Goal: Task Accomplishment & Management: Complete application form

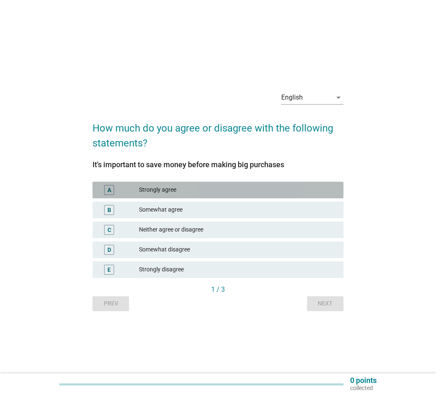
click at [165, 191] on div "Strongly agree" at bounding box center [238, 190] width 198 height 10
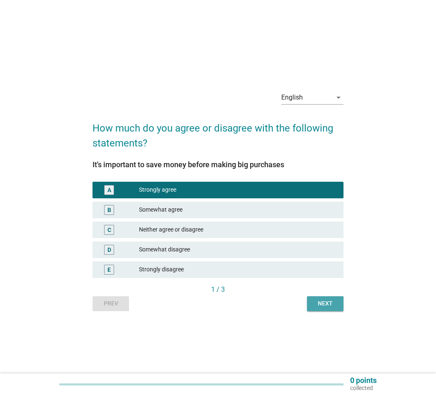
click at [313, 291] on div "Next" at bounding box center [324, 303] width 23 height 9
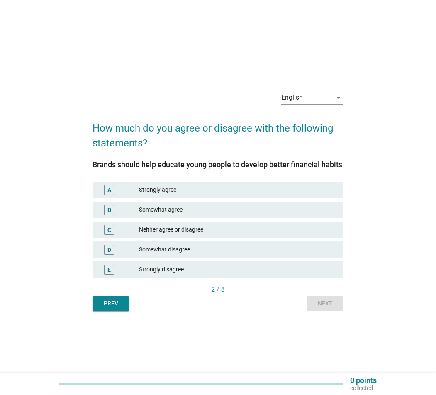
click at [223, 205] on div "Somewhat agree" at bounding box center [238, 210] width 198 height 10
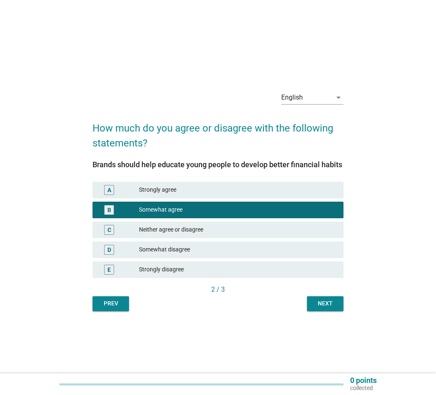
click at [323, 291] on div "Next" at bounding box center [324, 303] width 23 height 9
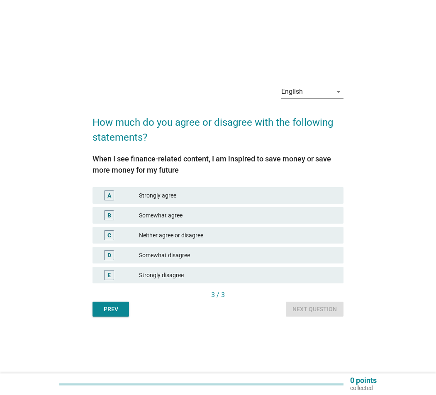
click at [204, 193] on div "Strongly agree" at bounding box center [238, 195] width 198 height 10
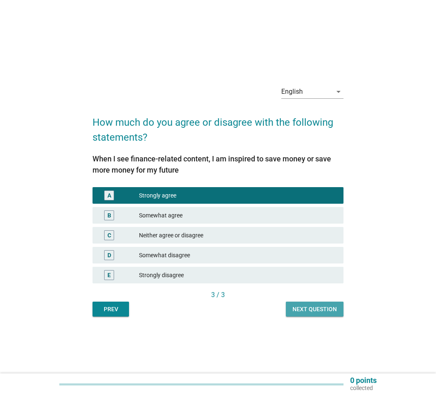
click at [296, 291] on div "Next question" at bounding box center [314, 309] width 44 height 9
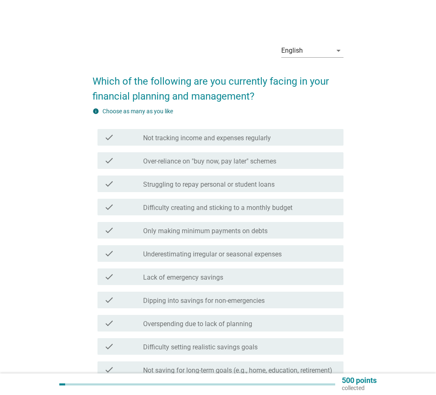
click at [243, 163] on label "Over-reliance on "buy now, pay later" schemes" at bounding box center [209, 161] width 133 height 8
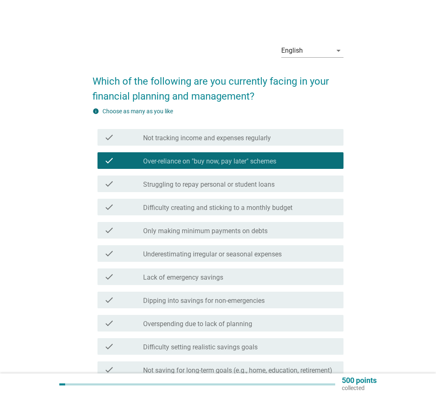
click at [235, 179] on div "check_box_outline_blank Struggling to repay personal or student loans" at bounding box center [240, 184] width 194 height 10
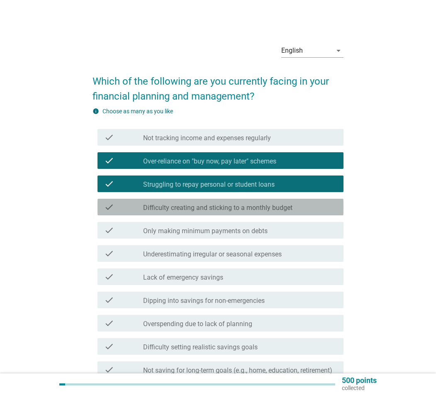
click at [236, 208] on label "Difficulty creating and sticking to a monthly budget" at bounding box center [217, 208] width 149 height 8
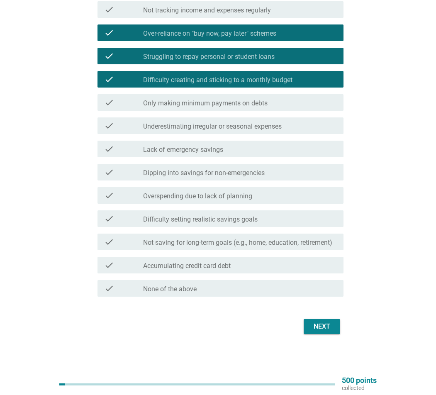
scroll to position [128, 0]
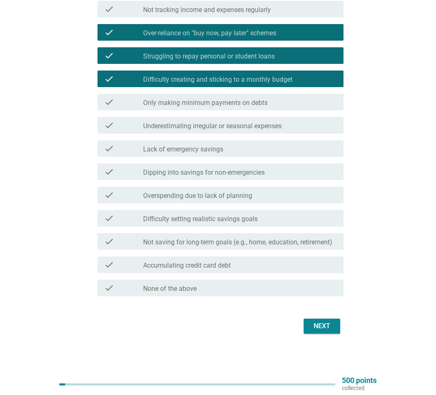
click at [265, 150] on div "check_box_outline_blank Lack of emergency savings" at bounding box center [240, 148] width 194 height 10
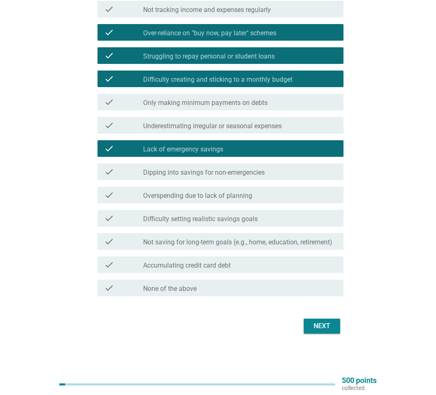
click at [267, 100] on label "Only making minimum payments on debts" at bounding box center [205, 103] width 124 height 8
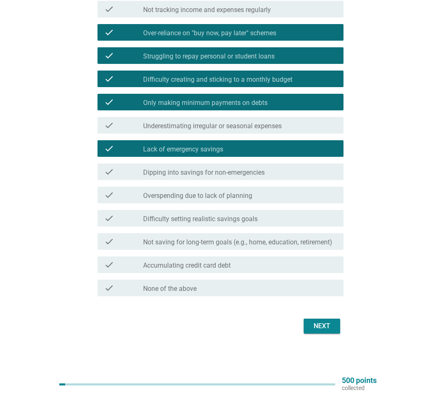
click at [330, 291] on div "Next" at bounding box center [321, 326] width 23 height 10
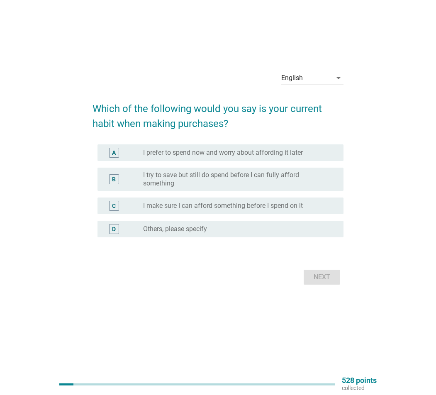
scroll to position [0, 0]
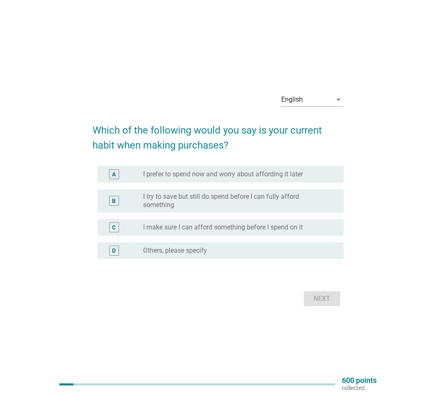
click at [303, 206] on label "I try to save but still do spend before I can fully afford something" at bounding box center [236, 200] width 187 height 17
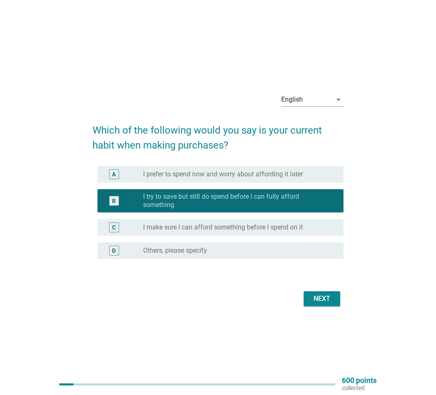
click at [329, 291] on div "Next" at bounding box center [321, 298] width 23 height 10
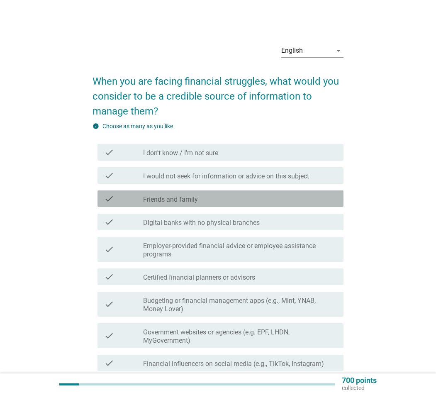
click at [235, 197] on div "check_box_outline_blank Friends and family" at bounding box center [240, 199] width 194 height 10
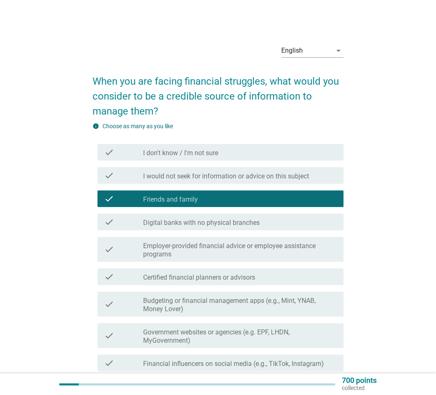
click at [240, 274] on label "Certified financial planners or advisors" at bounding box center [199, 277] width 112 height 8
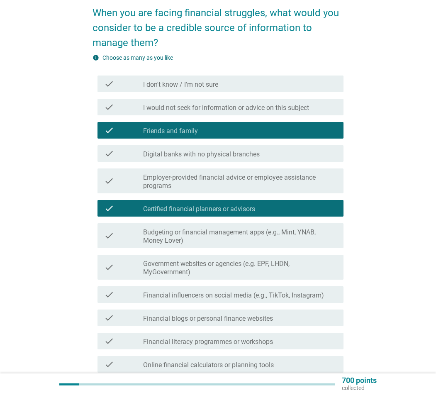
scroll to position [83, 0]
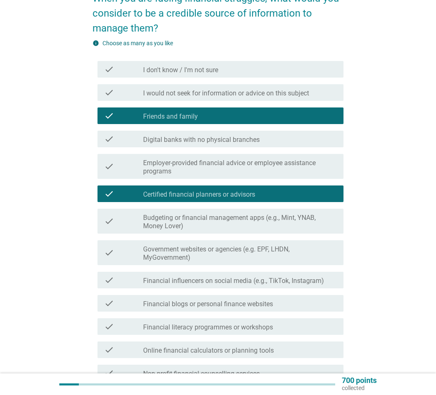
click at [246, 280] on label "Financial influencers on social media (e.g., TikTok, Instagram)" at bounding box center [233, 280] width 181 height 8
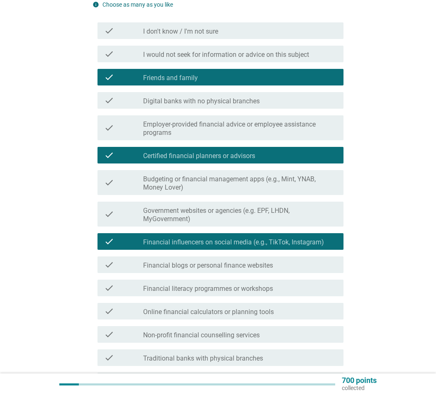
scroll to position [207, 0]
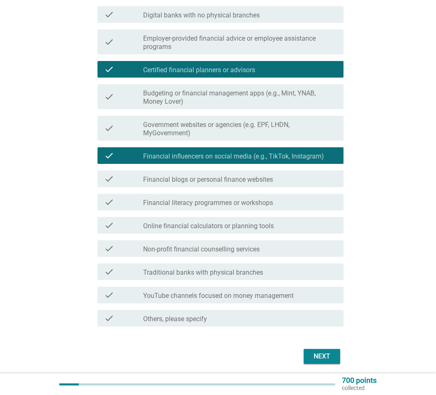
click at [334, 291] on button "Next" at bounding box center [321, 356] width 36 height 15
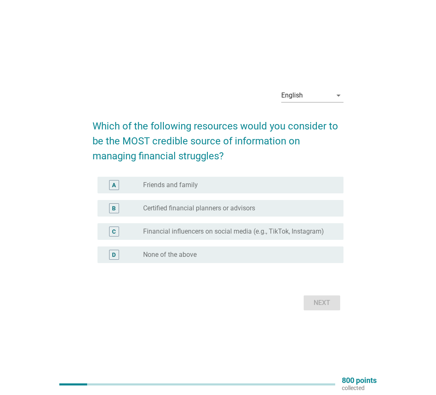
click at [231, 226] on div "radio_button_unchecked Financial influencers on social media (e.g., TikTok, Ins…" at bounding box center [240, 231] width 194 height 10
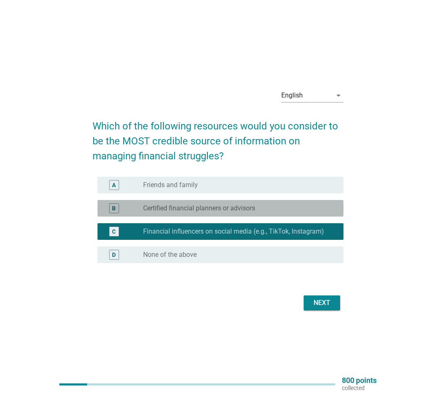
click at [231, 209] on label "Certified financial planners or advisors" at bounding box center [199, 208] width 112 height 8
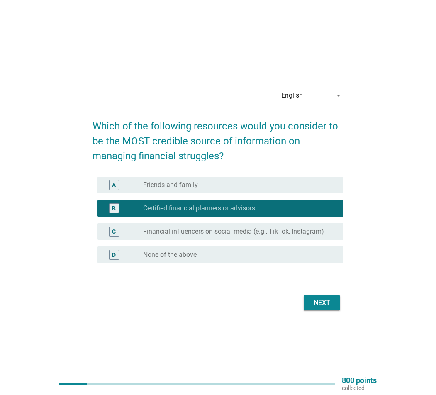
click at [223, 234] on label "Financial influencers on social media (e.g., TikTok, Instagram)" at bounding box center [233, 231] width 181 height 8
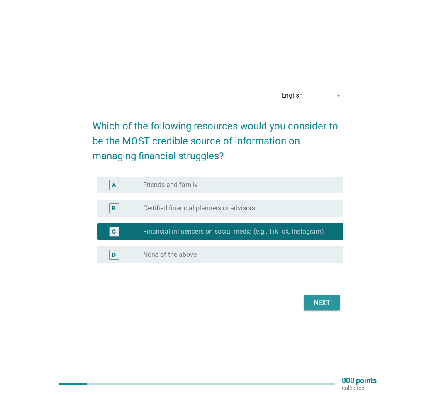
click at [310, 291] on button "Next" at bounding box center [321, 302] width 36 height 15
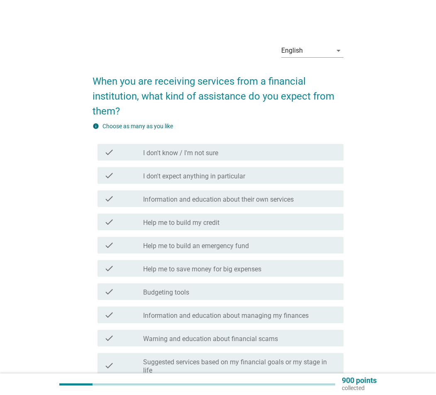
click at [293, 206] on div "check check_box_outline_blank Information and education about their own services" at bounding box center [220, 198] width 246 height 17
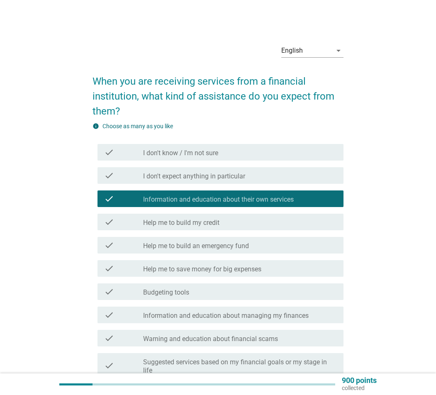
click at [289, 222] on div "check_box_outline_blank Help me to build my credit" at bounding box center [240, 222] width 194 height 10
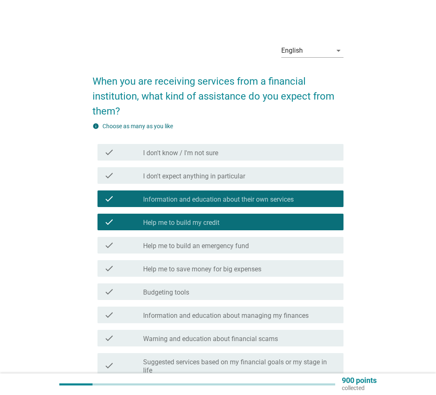
click at [278, 268] on div "check_box_outline_blank Help me to save money for big expenses" at bounding box center [240, 268] width 194 height 10
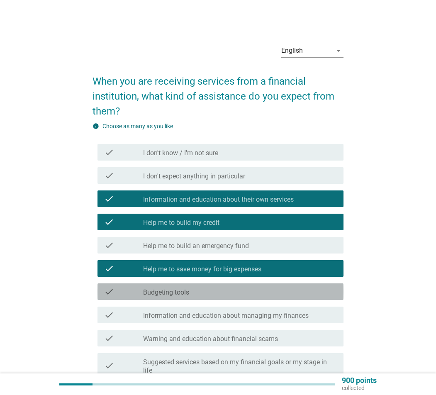
click at [268, 288] on div "check_box_outline_blank Budgeting tools" at bounding box center [240, 291] width 194 height 10
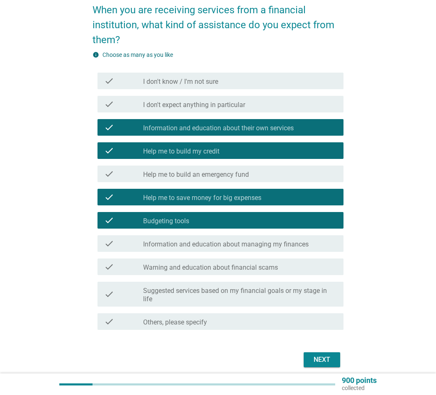
scroll to position [83, 0]
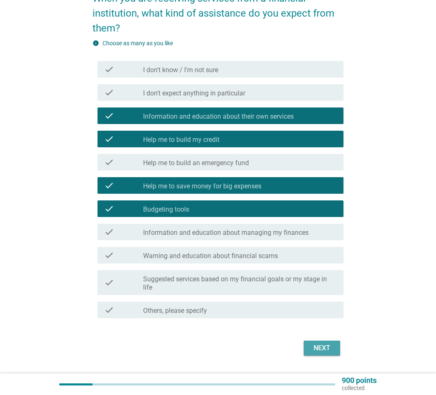
click at [317, 291] on div "Next" at bounding box center [321, 348] width 23 height 10
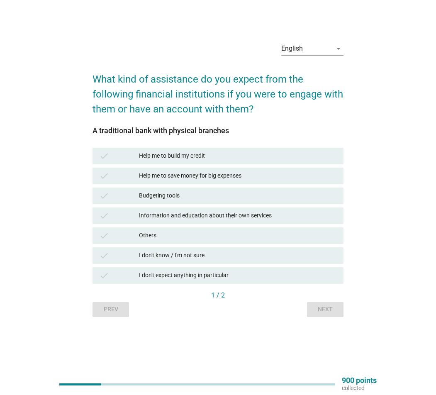
scroll to position [0, 0]
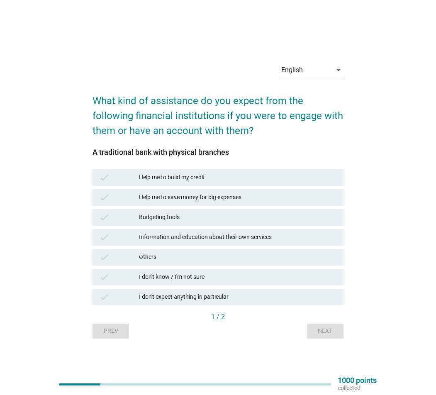
click at [231, 172] on div "Help me to build my credit" at bounding box center [238, 177] width 198 height 10
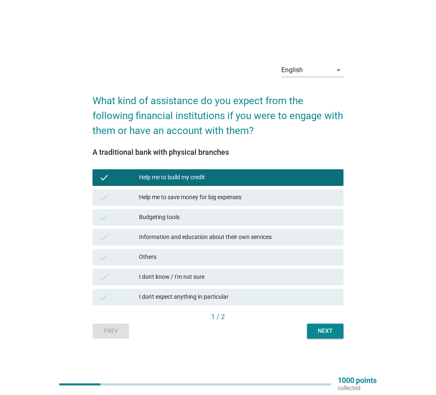
click at [241, 226] on div "check Budgeting tools" at bounding box center [218, 217] width 254 height 20
click at [242, 233] on div "Information and education about their own services" at bounding box center [238, 237] width 198 height 10
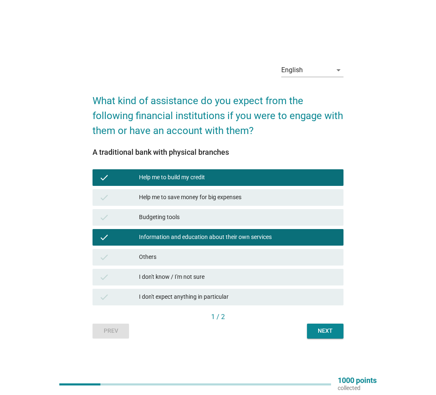
click at [331, 291] on div "Next" at bounding box center [324, 330] width 23 height 9
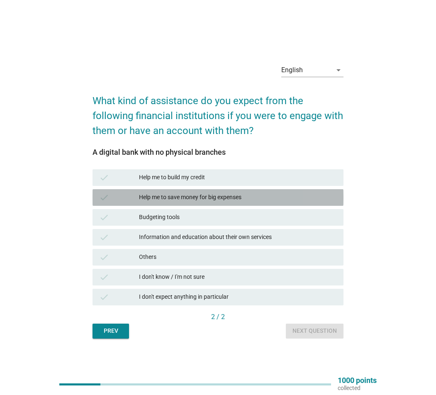
click at [303, 199] on div "Help me to save money for big expenses" at bounding box center [238, 197] width 198 height 10
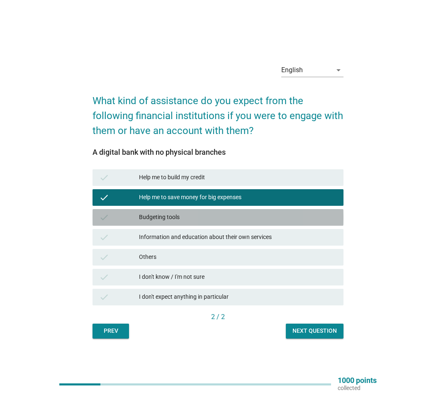
click at [302, 213] on div "Budgeting tools" at bounding box center [238, 217] width 198 height 10
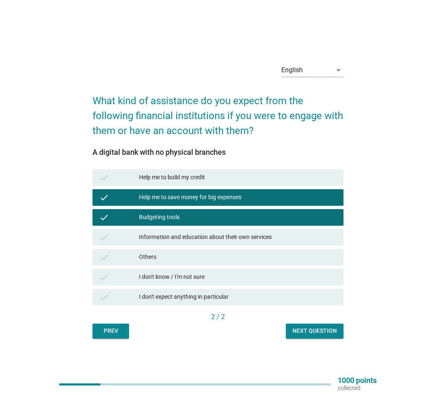
click at [294, 237] on div "Information and education about their own services" at bounding box center [238, 237] width 198 height 10
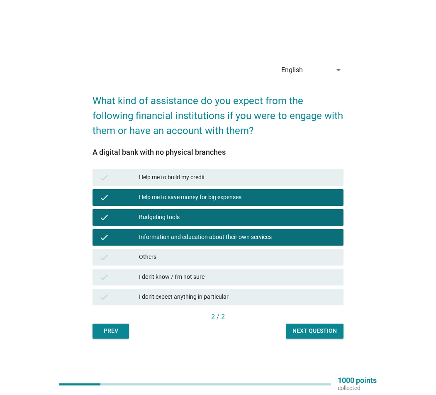
click at [323, 291] on div "Next question" at bounding box center [314, 330] width 44 height 9
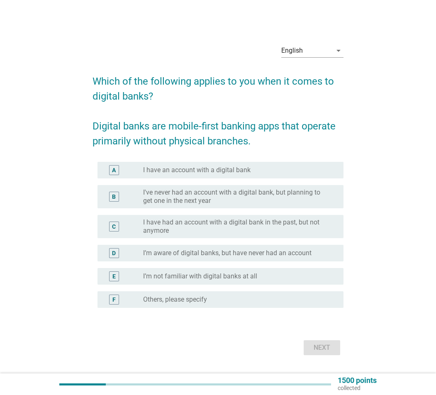
click at [263, 206] on div "B radio_button_unchecked I've never had an account with a digital bank, but pla…" at bounding box center [220, 196] width 246 height 23
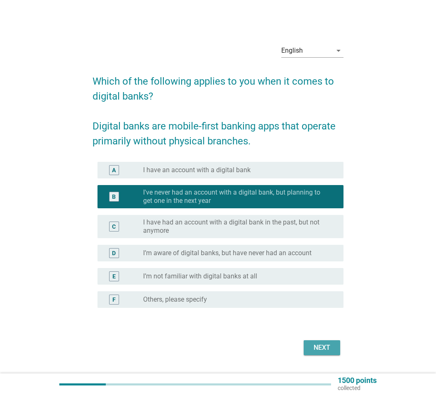
click at [329, 291] on div "Next" at bounding box center [321, 347] width 23 height 10
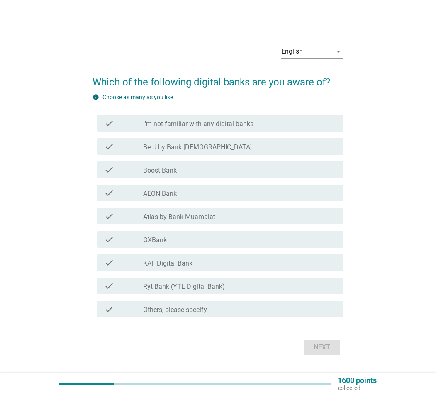
click at [259, 242] on div "check_box_outline_blank GXBank" at bounding box center [240, 239] width 194 height 10
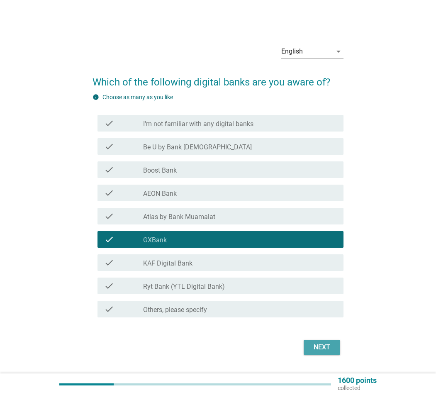
click at [322, 291] on div "Next" at bounding box center [321, 347] width 23 height 10
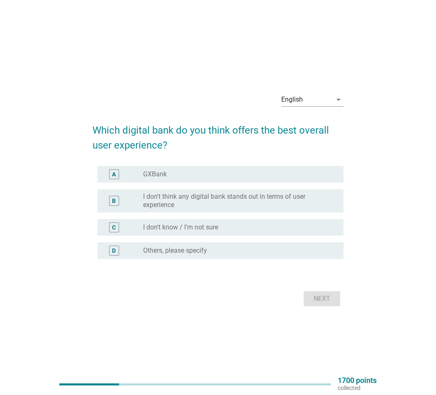
click at [265, 203] on label "I don't think any digital bank stands out in terms of user experience" at bounding box center [236, 200] width 187 height 17
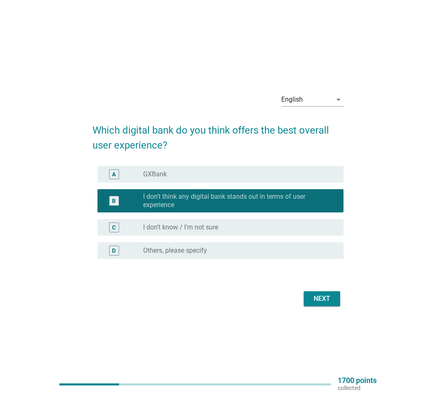
click at [247, 228] on div "radio_button_unchecked I don't know / I'm not sure" at bounding box center [236, 227] width 187 height 8
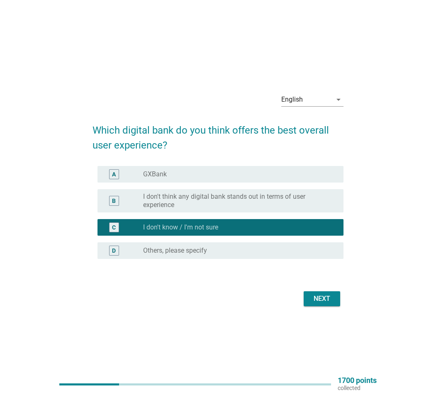
click at [308, 291] on button "Next" at bounding box center [321, 298] width 36 height 15
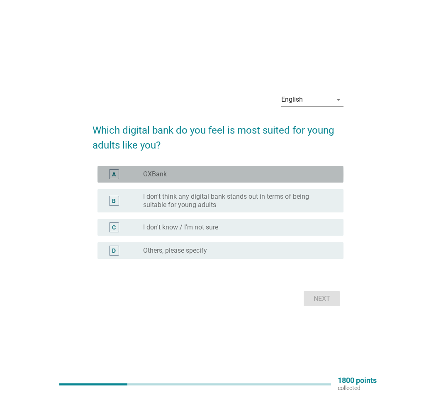
click at [249, 174] on div "radio_button_unchecked GXBank" at bounding box center [236, 174] width 187 height 8
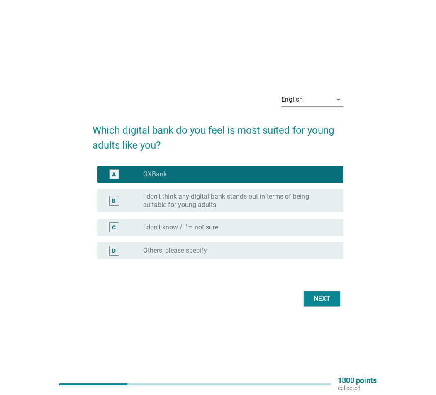
click at [325, 291] on div "Next" at bounding box center [321, 298] width 23 height 10
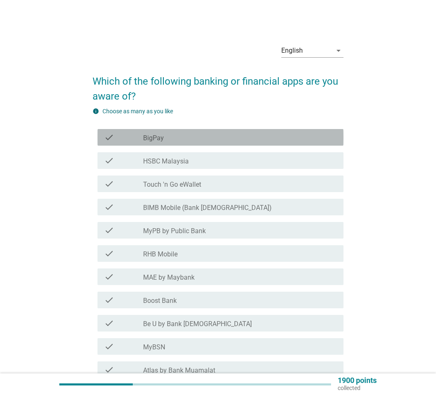
click at [237, 136] on div "check_box_outline_blank BigPay" at bounding box center [240, 137] width 194 height 10
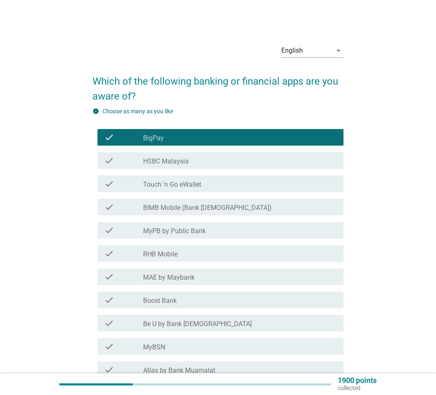
click at [243, 182] on div "check_box_outline_blank Touch 'n Go eWallet" at bounding box center [240, 184] width 194 height 10
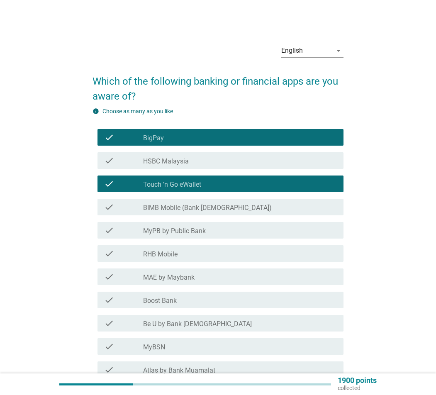
click at [255, 208] on div "check_box_outline_blank BIMB Mobile (Bank [DEMOGRAPHIC_DATA])" at bounding box center [240, 207] width 194 height 10
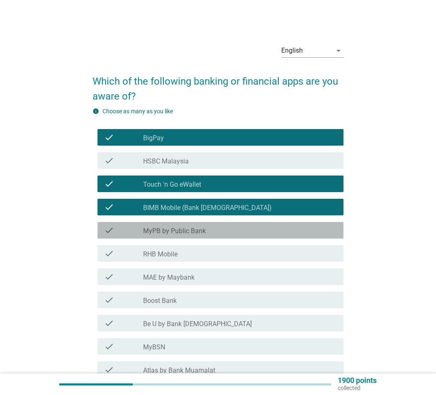
click at [253, 226] on div "check_box_outline_blank MyPB by Public Bank" at bounding box center [240, 230] width 194 height 10
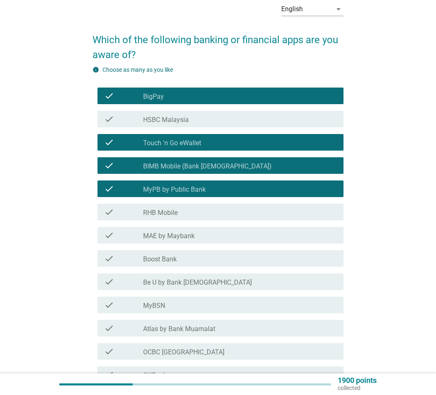
scroll to position [83, 0]
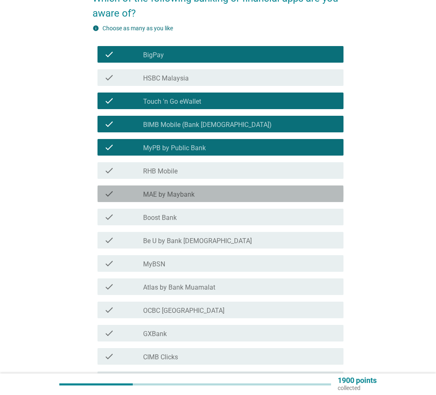
click at [224, 194] on div "check_box_outline_blank MAE by Maybank" at bounding box center [240, 194] width 194 height 10
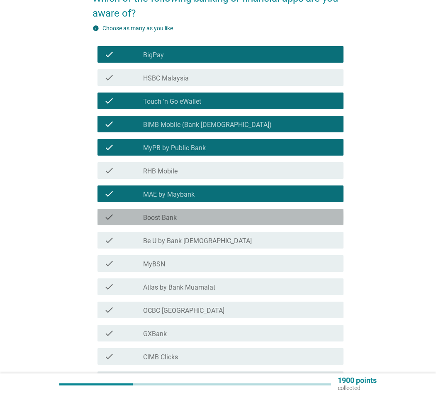
click at [226, 214] on div "check_box_outline_blank Boost Bank" at bounding box center [240, 217] width 194 height 10
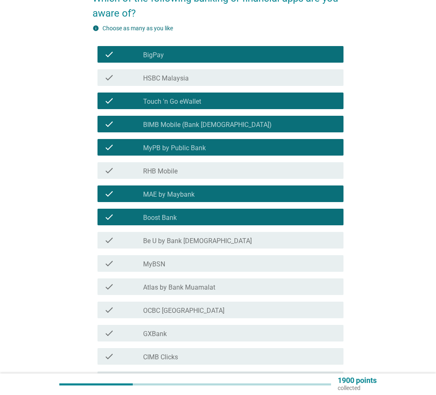
click at [231, 240] on div "check_box_outline_blank Be U by Bank [DEMOGRAPHIC_DATA]" at bounding box center [240, 240] width 194 height 10
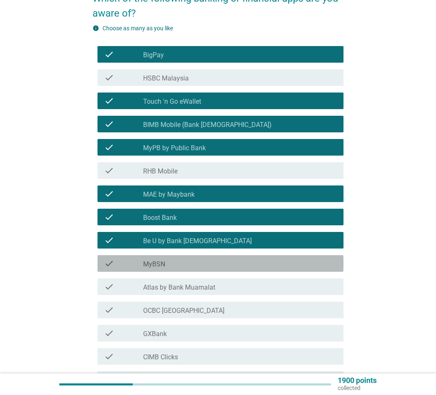
click at [239, 262] on div "check_box_outline_blank MyBSN" at bounding box center [240, 263] width 194 height 10
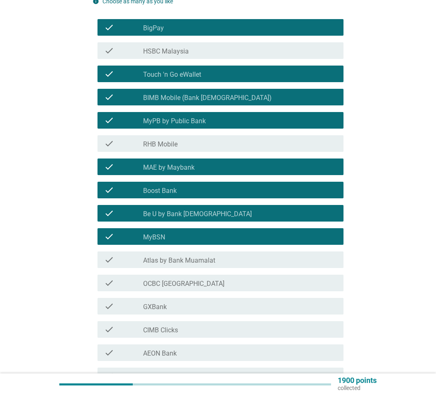
scroll to position [124, 0]
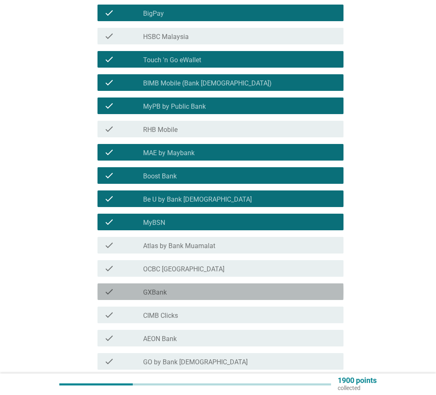
click at [243, 291] on div "check_box_outline_blank GXBank" at bounding box center [240, 291] width 194 height 10
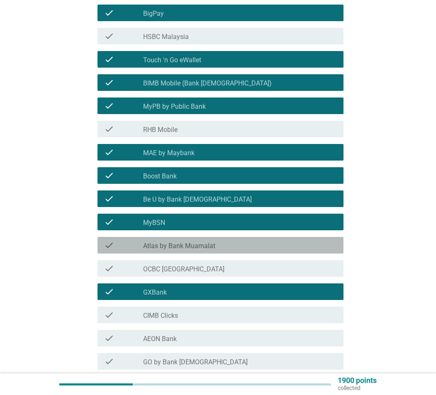
click at [233, 248] on div "check_box_outline_blank Atlas by Bank Muamalat" at bounding box center [240, 245] width 194 height 10
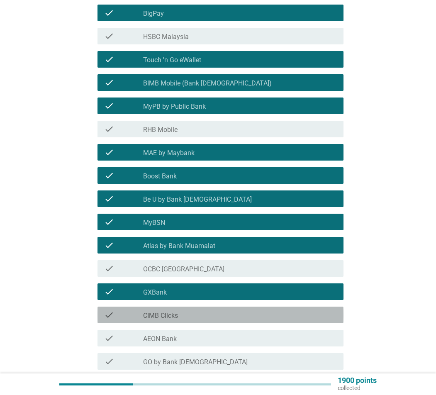
click at [223, 291] on div "check check_box_outline_blank CIMB Clicks" at bounding box center [220, 314] width 246 height 17
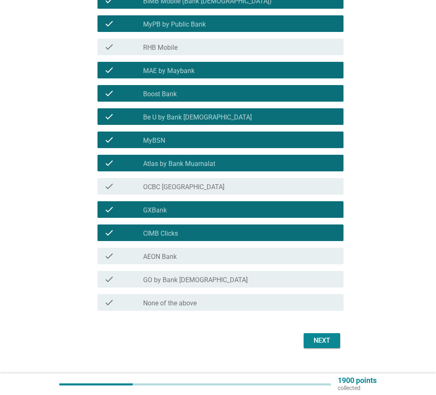
scroll to position [207, 0]
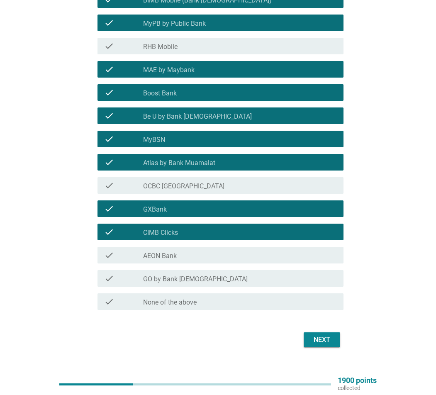
click at [205, 258] on div "check_box_outline_blank AEON Bank" at bounding box center [240, 255] width 194 height 10
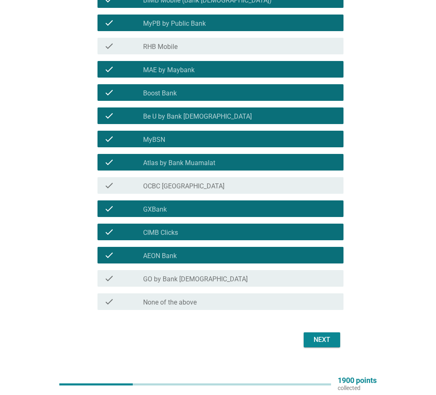
click at [210, 277] on div "check_box_outline_blank GO by Bank [DEMOGRAPHIC_DATA]" at bounding box center [240, 278] width 194 height 10
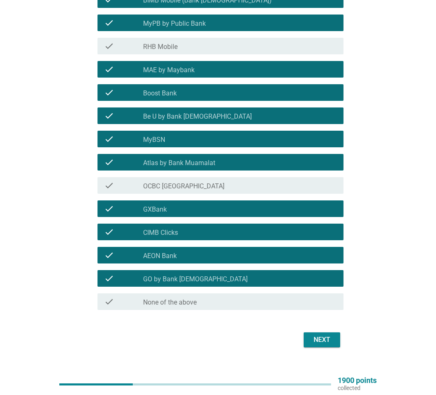
click at [325, 291] on div "Next" at bounding box center [321, 340] width 23 height 10
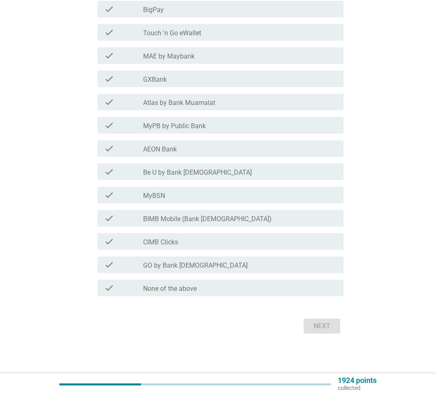
scroll to position [0, 0]
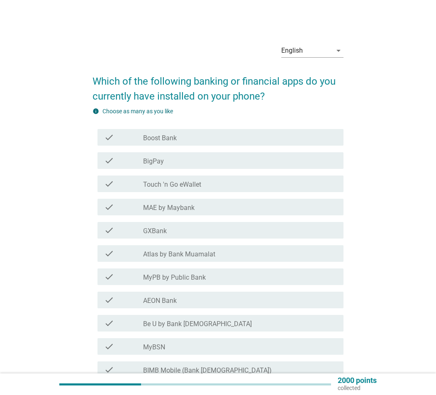
click at [221, 186] on div "check_box_outline_blank Touch 'n Go eWallet" at bounding box center [240, 184] width 194 height 10
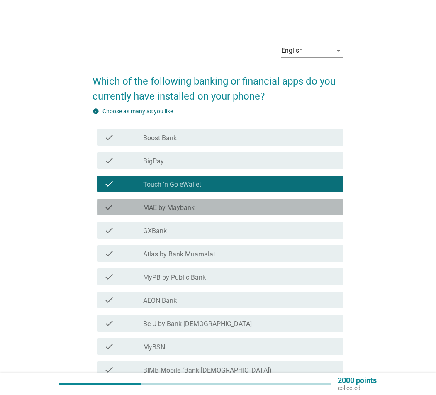
click at [219, 207] on div "check_box_outline_blank MAE by Maybank" at bounding box center [240, 207] width 194 height 10
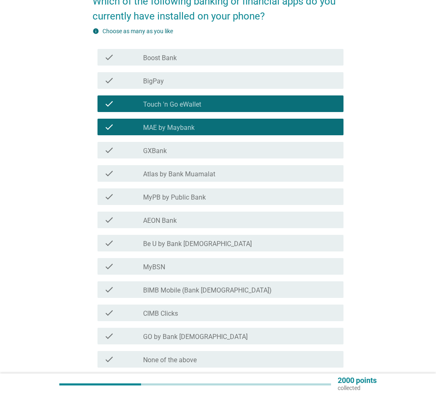
scroll to position [83, 0]
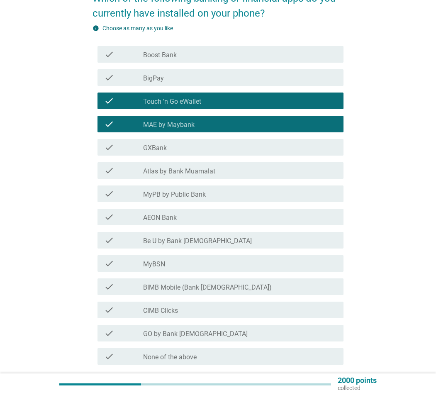
click at [213, 265] on div "check_box_outline_blank MyBSN" at bounding box center [240, 263] width 194 height 10
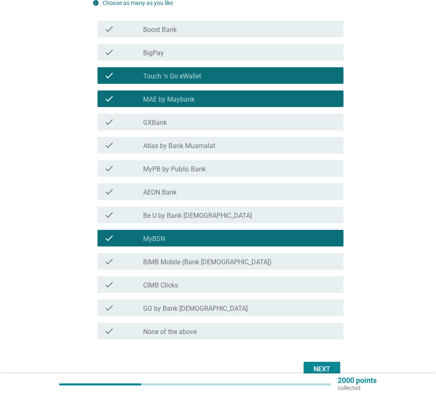
scroll to position [151, 0]
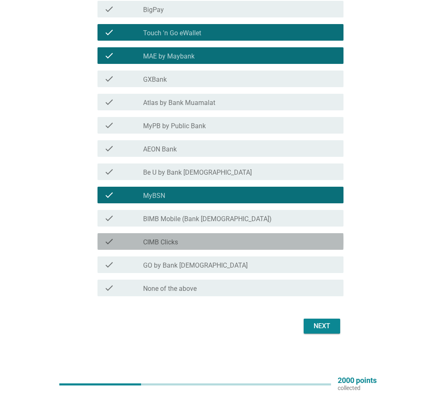
click at [205, 241] on div "check_box_outline_blank CIMB Clicks" at bounding box center [240, 241] width 194 height 10
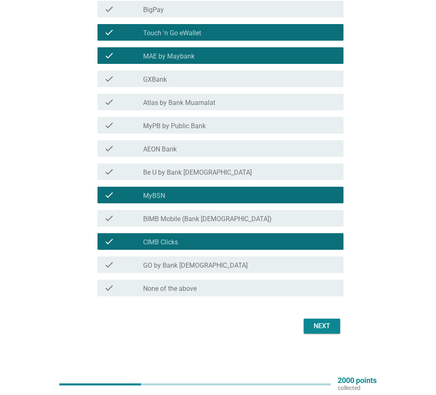
click at [323, 291] on div "Next" at bounding box center [321, 326] width 23 height 10
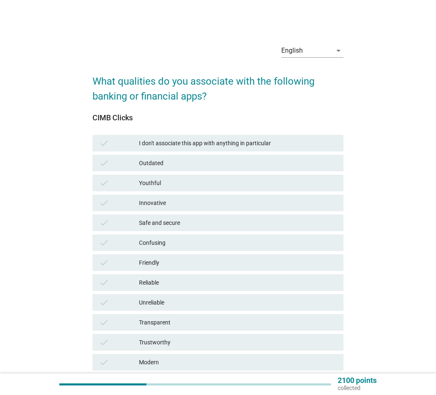
click at [184, 201] on div "Innovative" at bounding box center [238, 203] width 198 height 10
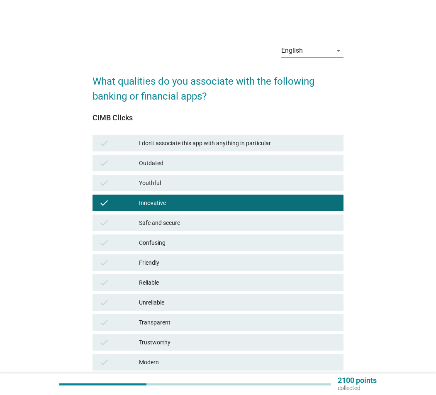
click at [188, 219] on div "Safe and secure" at bounding box center [238, 223] width 198 height 10
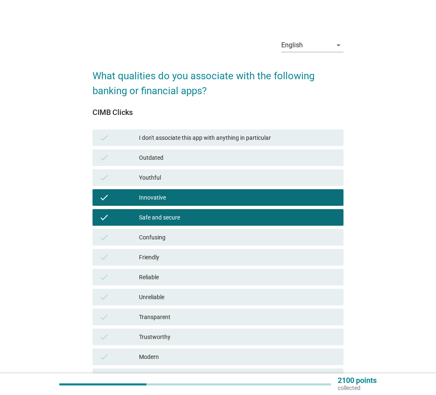
scroll to position [41, 0]
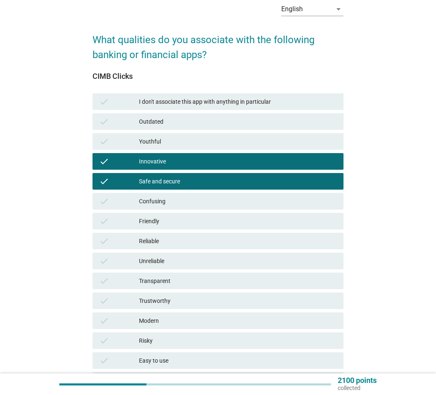
click at [189, 221] on div "Friendly" at bounding box center [238, 221] width 198 height 10
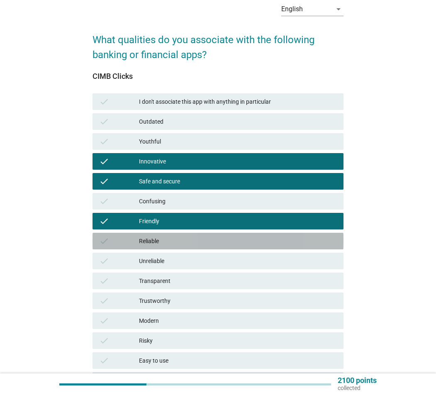
click at [189, 240] on div "Reliable" at bounding box center [238, 241] width 198 height 10
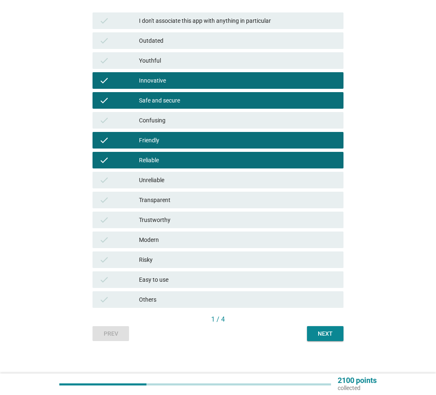
scroll to position [124, 0]
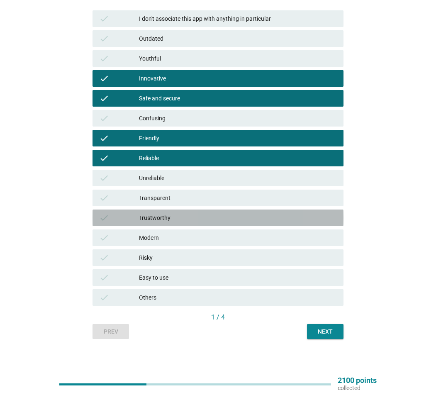
click at [191, 216] on div "Trustworthy" at bounding box center [238, 218] width 198 height 10
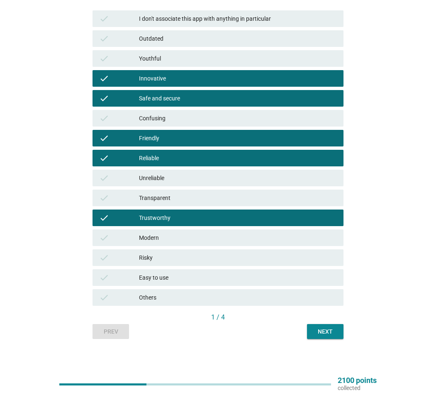
click at [235, 279] on div "Easy to use" at bounding box center [238, 277] width 198 height 10
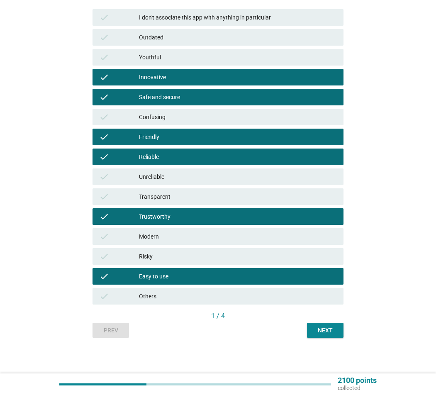
scroll to position [127, 0]
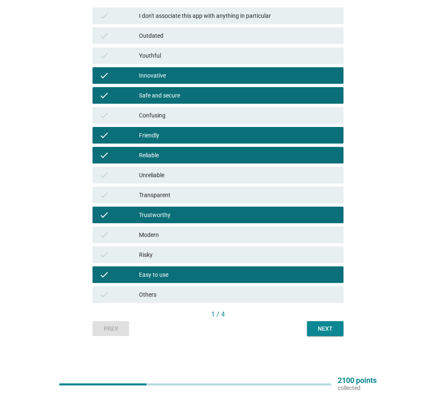
click at [327, 291] on div "Next" at bounding box center [324, 328] width 23 height 9
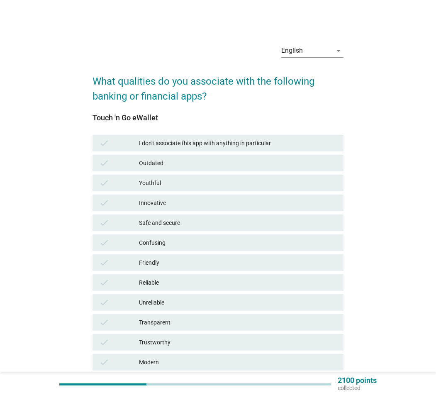
scroll to position [41, 0]
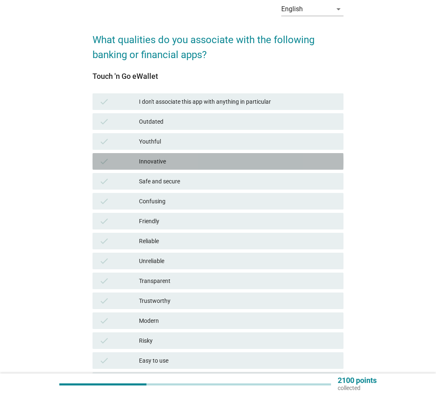
click at [154, 166] on div "check Innovative" at bounding box center [217, 161] width 251 height 17
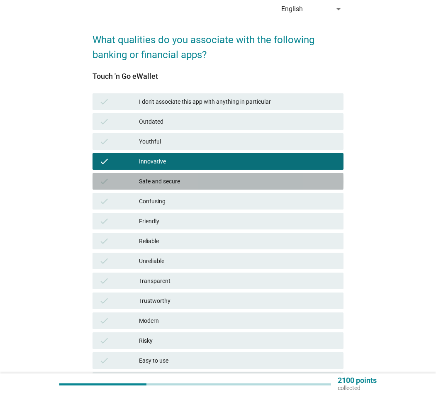
click at [157, 180] on div "Safe and secure" at bounding box center [238, 181] width 198 height 10
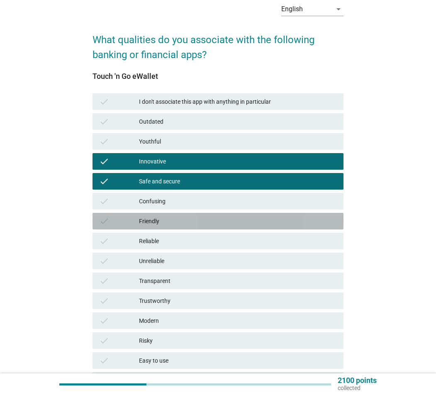
click at [173, 219] on div "Friendly" at bounding box center [238, 221] width 198 height 10
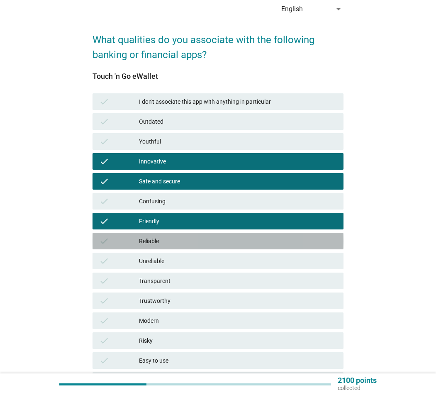
click at [173, 245] on div "Reliable" at bounding box center [238, 241] width 198 height 10
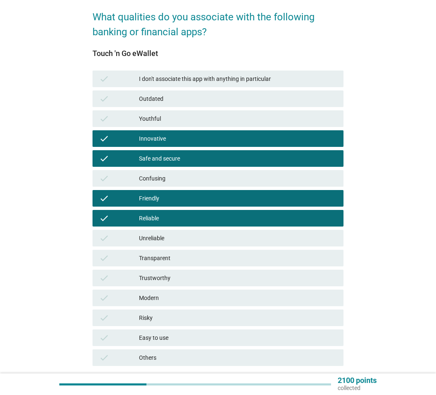
scroll to position [83, 0]
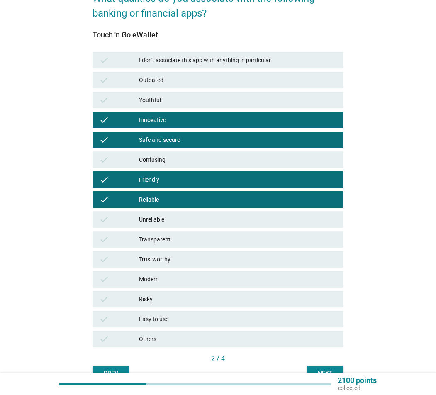
click at [172, 262] on div "Trustworthy" at bounding box center [238, 259] width 198 height 10
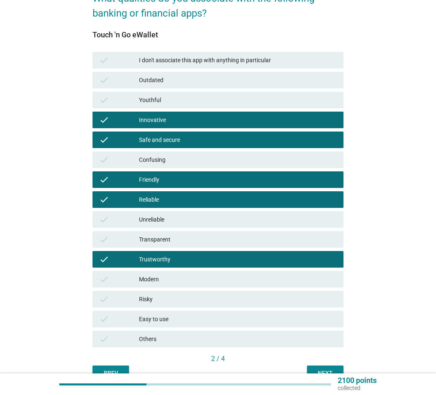
click at [165, 278] on div "Modern" at bounding box center [238, 279] width 198 height 10
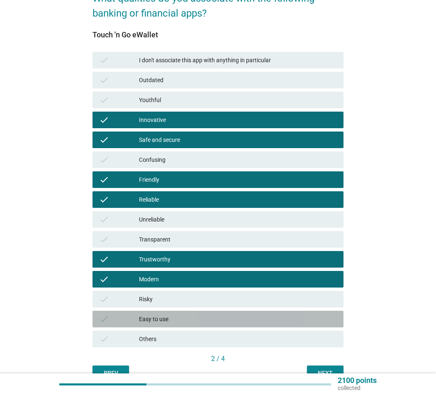
click at [176, 291] on div "check Easy to use" at bounding box center [217, 318] width 251 height 17
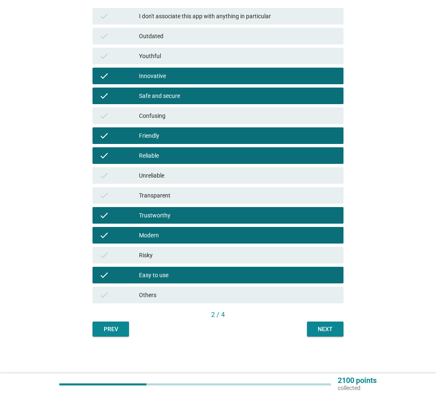
scroll to position [127, 0]
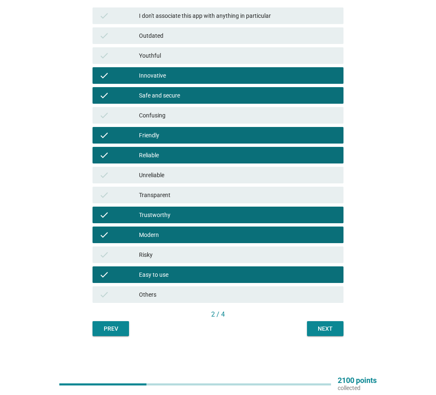
click at [326, 291] on div "Next" at bounding box center [324, 328] width 23 height 9
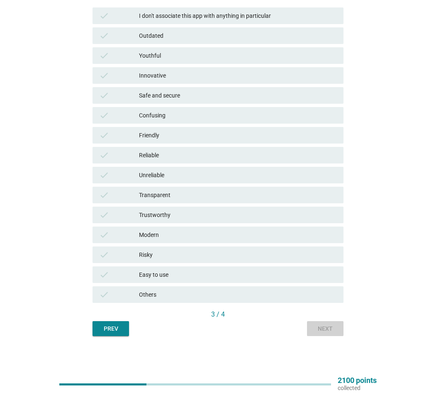
scroll to position [0, 0]
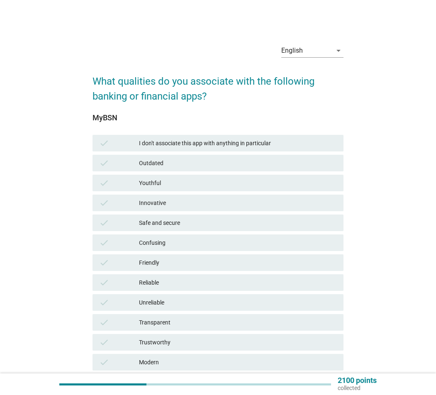
click at [175, 200] on div "Innovative" at bounding box center [238, 203] width 198 height 10
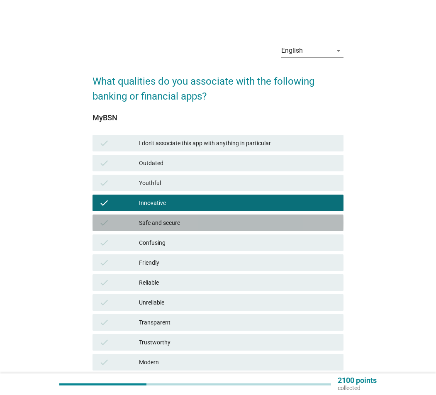
click at [178, 218] on div "Safe and secure" at bounding box center [238, 223] width 198 height 10
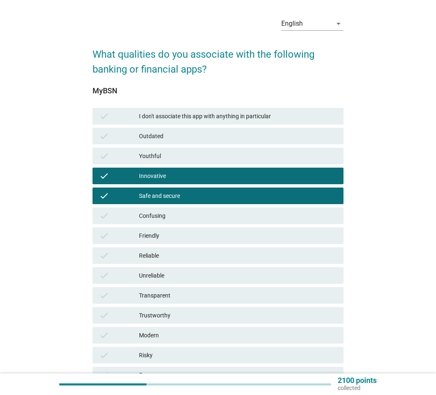
scroll to position [41, 0]
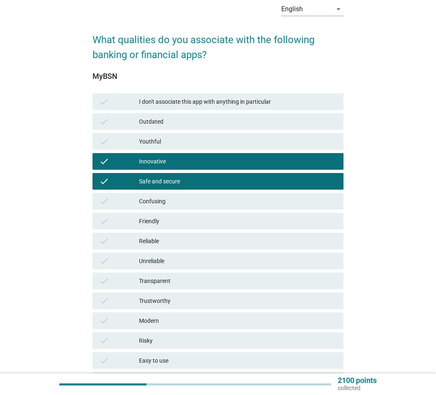
click at [166, 223] on div "Friendly" at bounding box center [238, 221] width 198 height 10
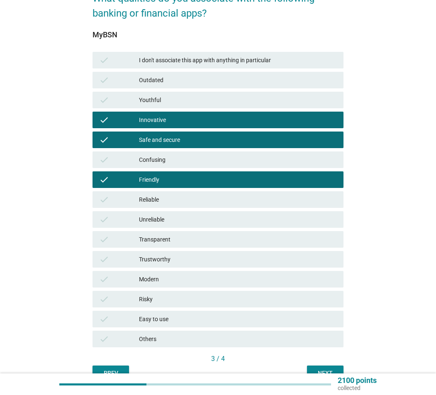
scroll to position [127, 0]
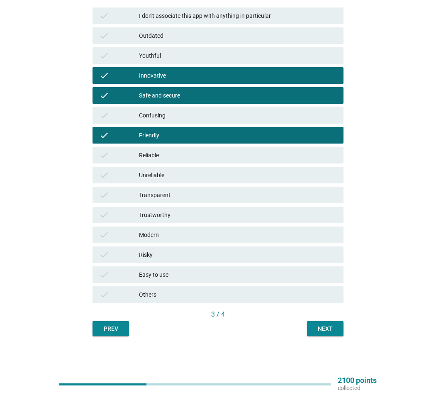
click at [151, 154] on div "Reliable" at bounding box center [238, 155] width 198 height 10
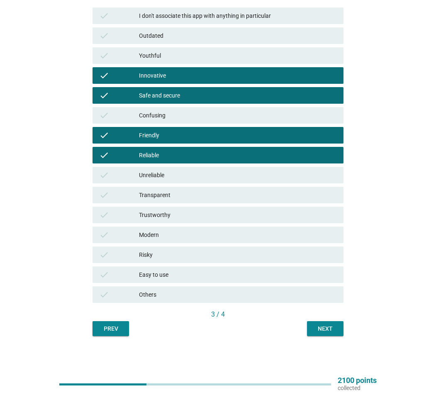
click at [171, 274] on div "Easy to use" at bounding box center [238, 274] width 198 height 10
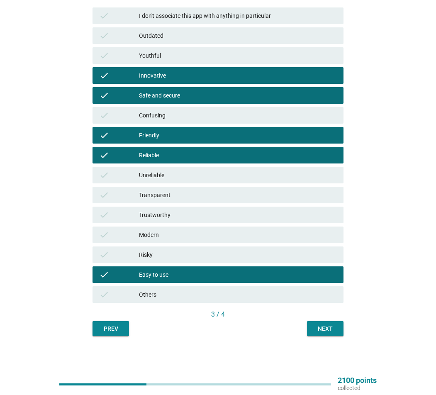
click at [326, 291] on button "Next" at bounding box center [325, 328] width 36 height 15
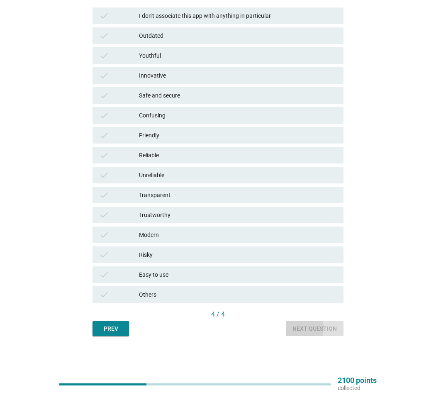
scroll to position [0, 0]
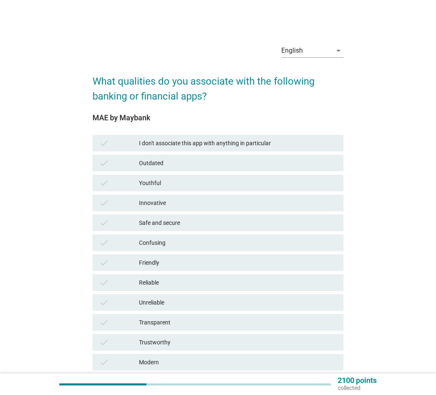
click at [212, 202] on div "Innovative" at bounding box center [238, 203] width 198 height 10
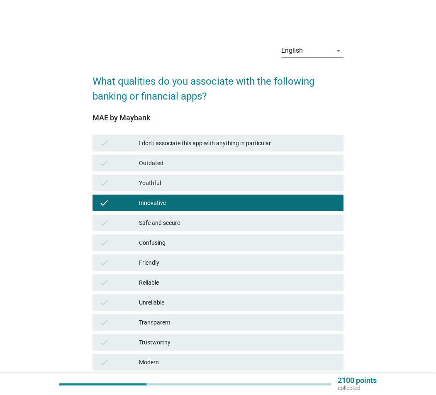
click at [212, 225] on div "Safe and secure" at bounding box center [238, 223] width 198 height 10
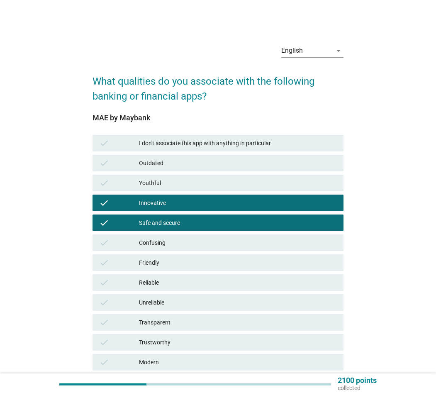
click at [202, 260] on div "Friendly" at bounding box center [238, 262] width 198 height 10
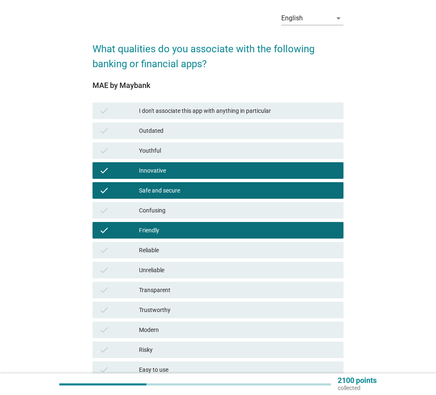
scroll to position [83, 0]
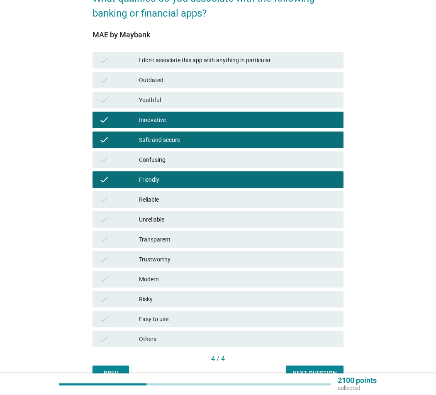
click at [194, 279] on div "Modern" at bounding box center [238, 279] width 198 height 10
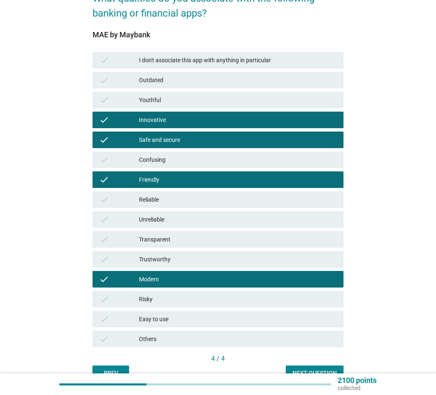
click at [196, 291] on div "check Easy to use" at bounding box center [217, 318] width 251 height 17
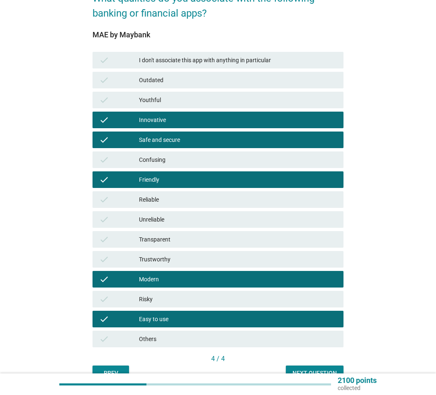
scroll to position [124, 0]
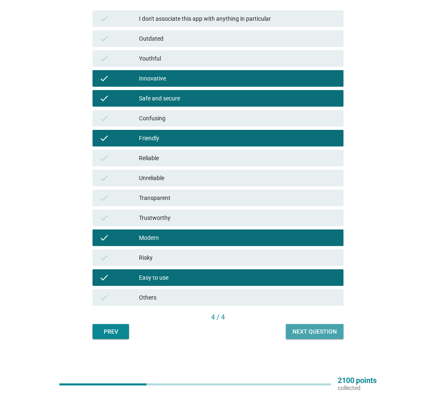
click at [300, 291] on div "Next question" at bounding box center [314, 331] width 44 height 9
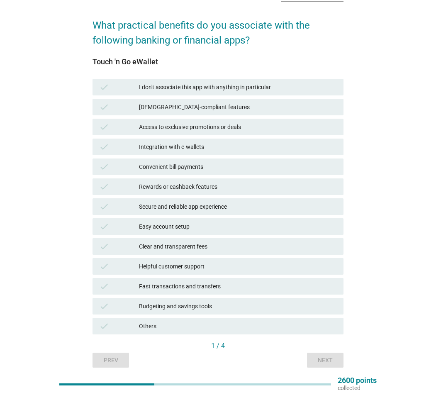
scroll to position [41, 0]
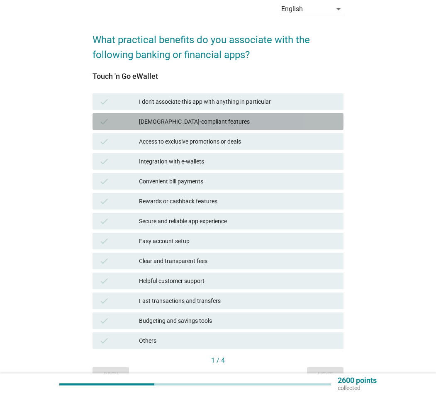
click at [192, 126] on div "[DEMOGRAPHIC_DATA]-compliant features" at bounding box center [238, 121] width 198 height 10
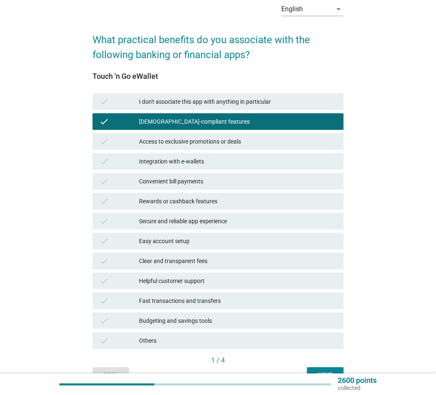
click at [195, 163] on div "Integration with e-wallets" at bounding box center [238, 161] width 198 height 10
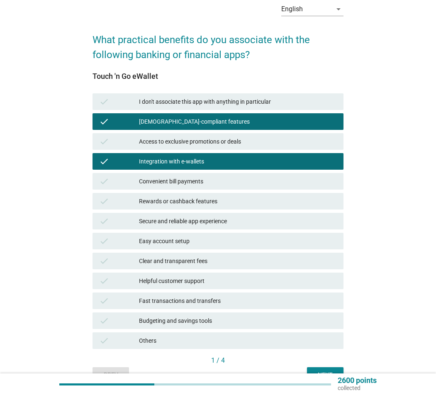
click at [196, 177] on div "Convenient bill payments" at bounding box center [238, 181] width 198 height 10
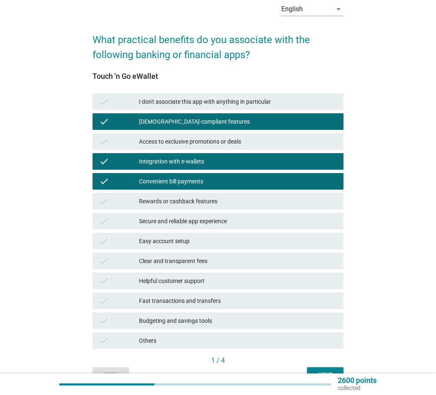
click at [195, 203] on div "Rewards or cashback features" at bounding box center [238, 201] width 198 height 10
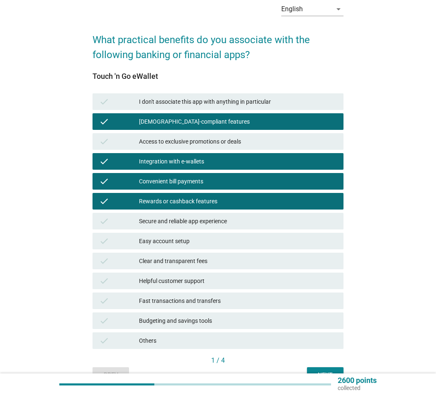
click at [178, 242] on div "Easy account setup" at bounding box center [238, 241] width 198 height 10
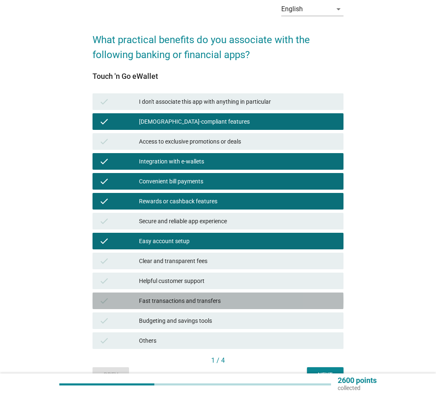
click at [182, 291] on div "Fast transactions and transfers" at bounding box center [238, 301] width 198 height 10
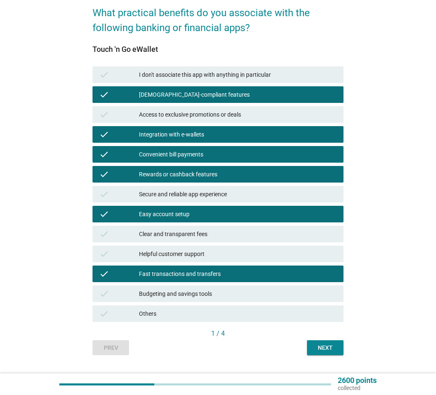
scroll to position [83, 0]
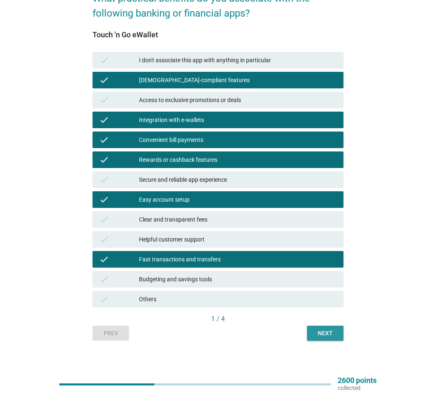
click at [334, 291] on div "Next" at bounding box center [324, 333] width 23 height 9
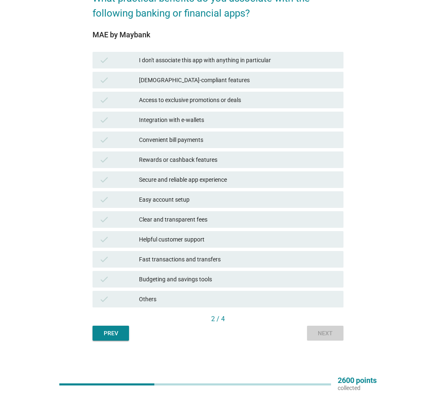
scroll to position [0, 0]
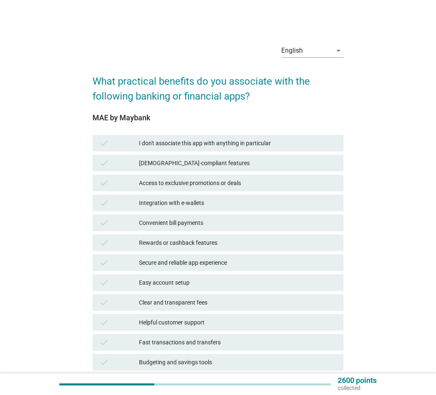
click at [200, 167] on div "[DEMOGRAPHIC_DATA]-compliant features" at bounding box center [238, 163] width 198 height 10
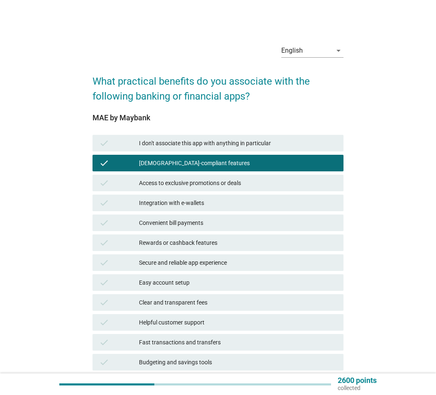
click at [201, 202] on div "Integration with e-wallets" at bounding box center [238, 203] width 198 height 10
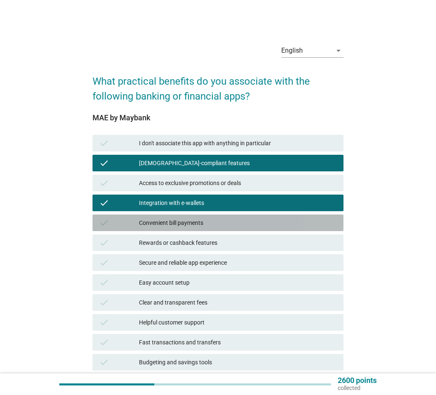
click at [196, 222] on div "Convenient bill payments" at bounding box center [238, 223] width 198 height 10
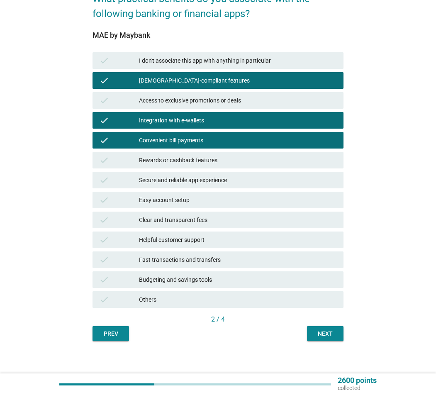
scroll to position [83, 0]
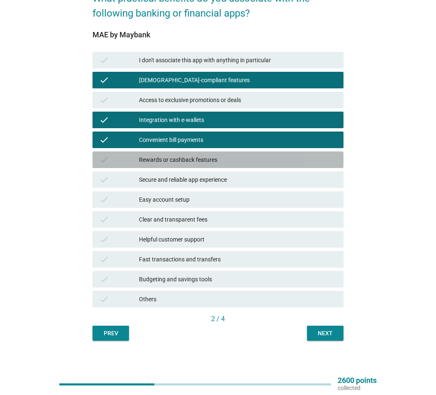
click at [190, 159] on div "Rewards or cashback features" at bounding box center [238, 160] width 198 height 10
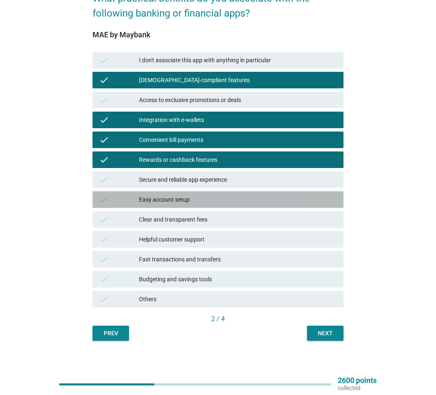
click at [191, 196] on div "Easy account setup" at bounding box center [238, 199] width 198 height 10
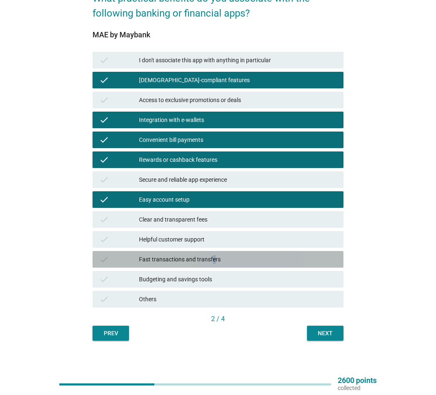
click at [213, 259] on div "Fast transactions and transfers" at bounding box center [238, 259] width 198 height 10
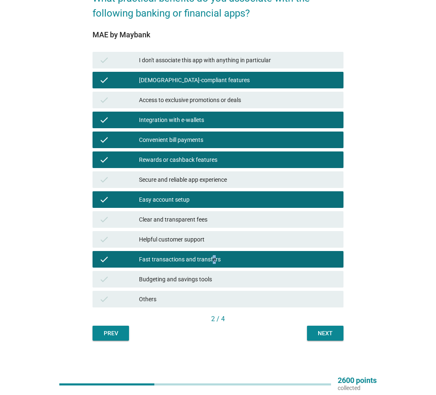
click at [334, 291] on div "Next" at bounding box center [324, 333] width 23 height 9
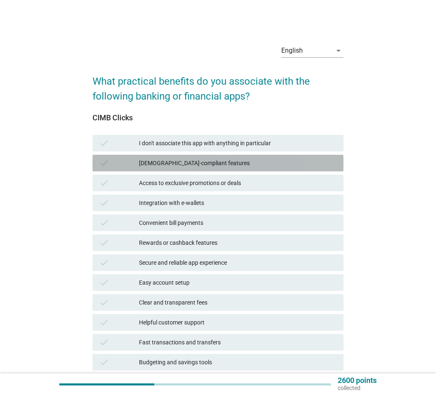
click at [196, 166] on div "[DEMOGRAPHIC_DATA]-compliant features" at bounding box center [238, 163] width 198 height 10
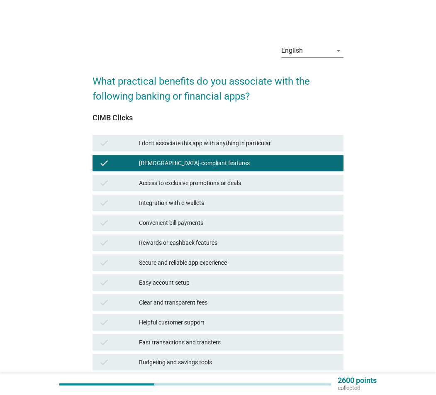
click at [190, 203] on div "Integration with e-wallets" at bounding box center [238, 203] width 198 height 10
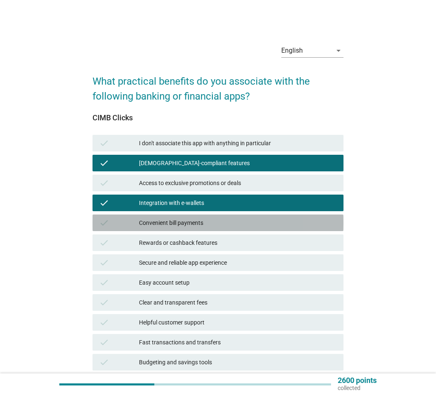
click at [191, 222] on div "Convenient bill payments" at bounding box center [238, 223] width 198 height 10
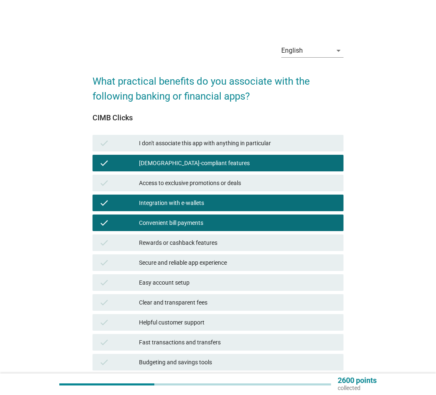
click at [200, 246] on div "Rewards or cashback features" at bounding box center [238, 243] width 198 height 10
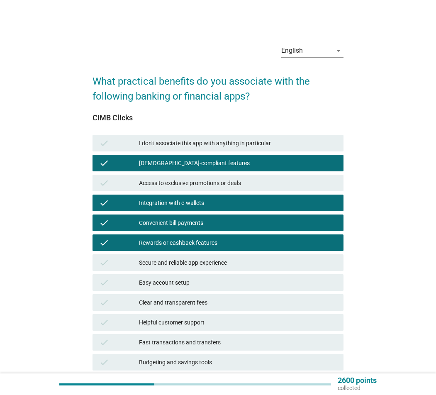
click at [202, 262] on div "Secure and reliable app experience" at bounding box center [238, 262] width 198 height 10
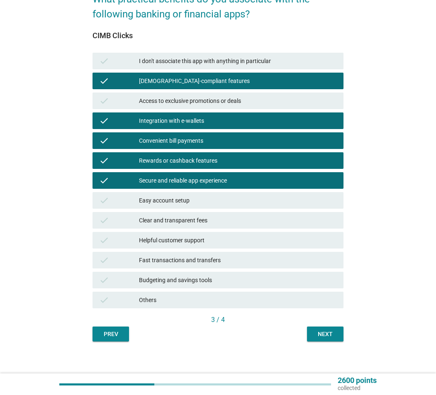
scroll to position [83, 0]
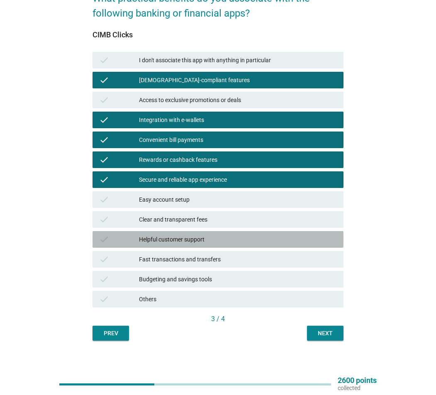
click at [199, 241] on div "Helpful customer support" at bounding box center [238, 239] width 198 height 10
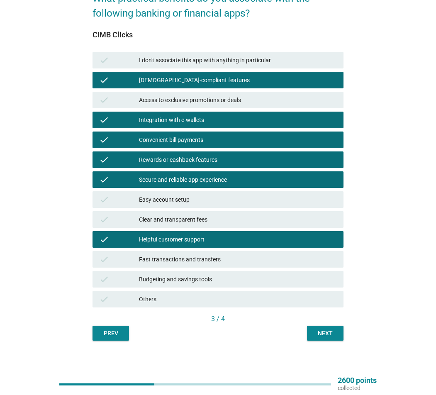
click at [201, 258] on div "Fast transactions and transfers" at bounding box center [238, 259] width 198 height 10
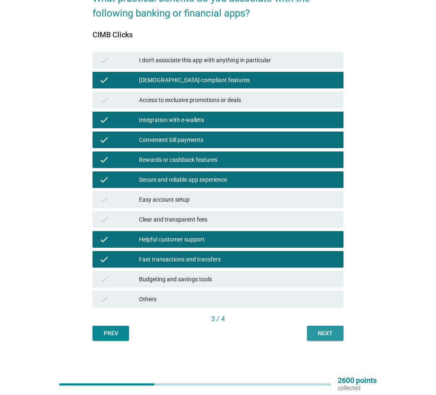
click at [330, 291] on div "Next" at bounding box center [324, 333] width 23 height 9
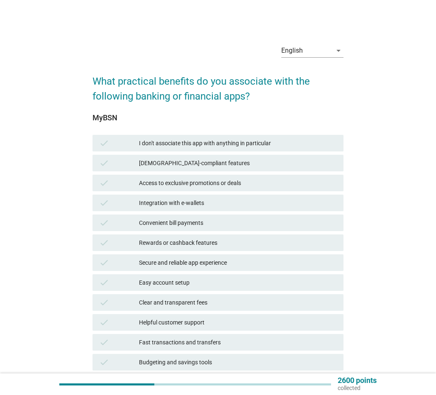
click at [182, 161] on div "[DEMOGRAPHIC_DATA]-compliant features" at bounding box center [238, 163] width 198 height 10
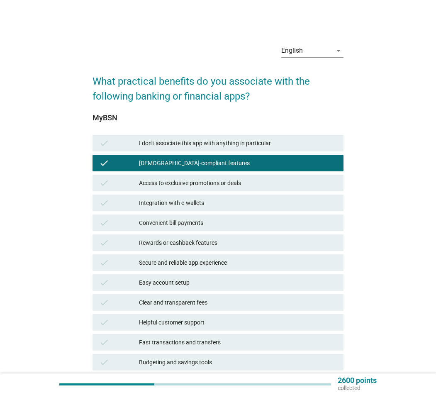
click at [187, 206] on div "Integration with e-wallets" at bounding box center [238, 203] width 198 height 10
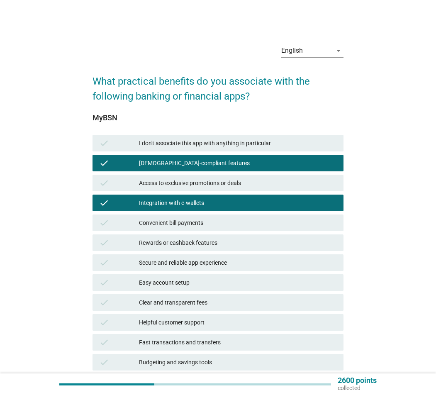
click at [187, 218] on div "Convenient bill payments" at bounding box center [238, 223] width 198 height 10
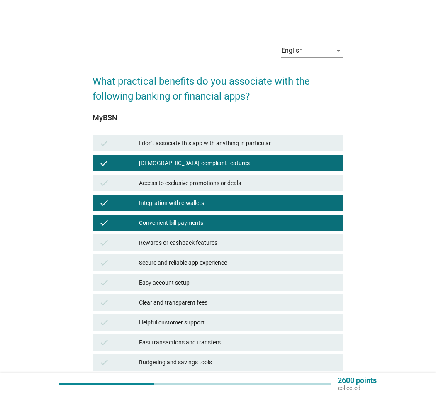
click at [197, 261] on div "Secure and reliable app experience" at bounding box center [238, 262] width 198 height 10
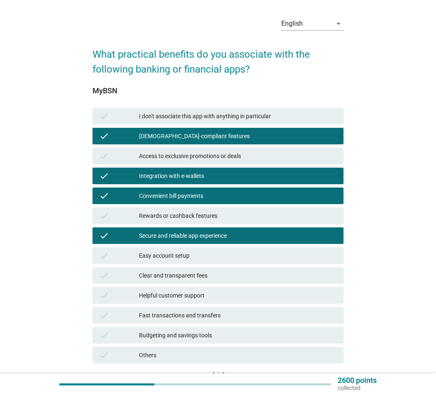
scroll to position [41, 0]
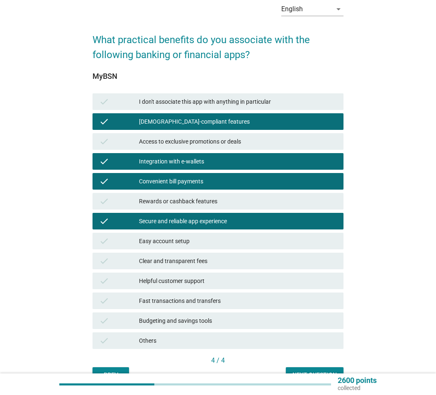
click at [200, 281] on div "Helpful customer support" at bounding box center [238, 281] width 198 height 10
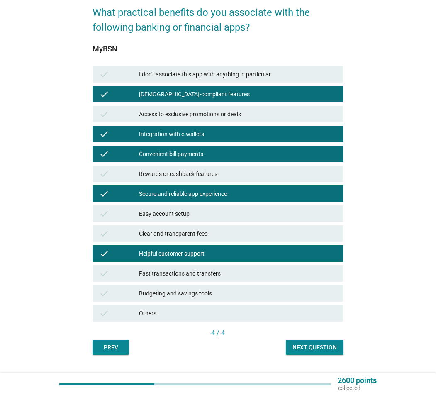
scroll to position [83, 0]
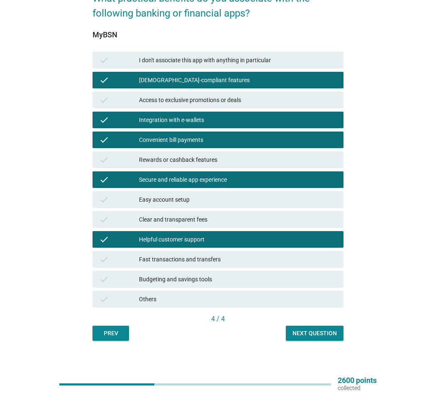
click at [312, 291] on div "Next question" at bounding box center [314, 333] width 44 height 9
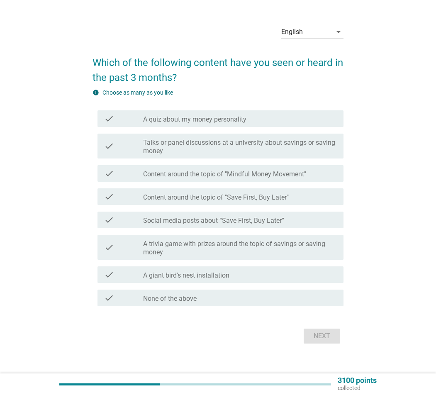
scroll to position [29, 0]
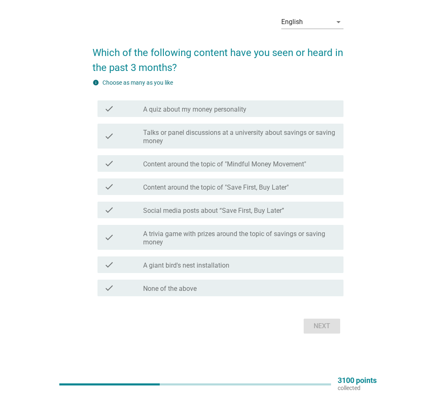
click at [225, 286] on div "check_box_outline_blank None of the above" at bounding box center [240, 288] width 194 height 10
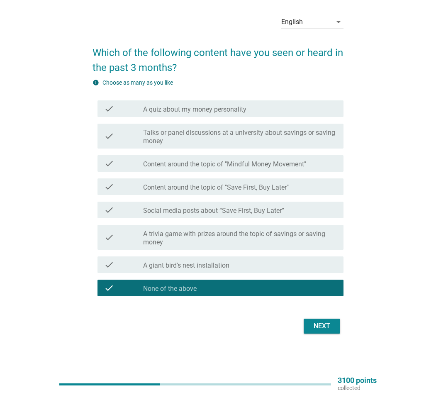
click at [317, 291] on div "Next" at bounding box center [321, 326] width 23 height 10
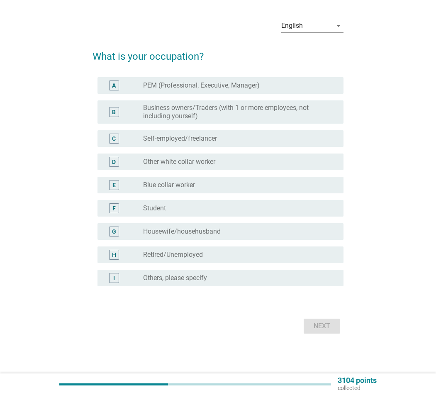
scroll to position [0, 0]
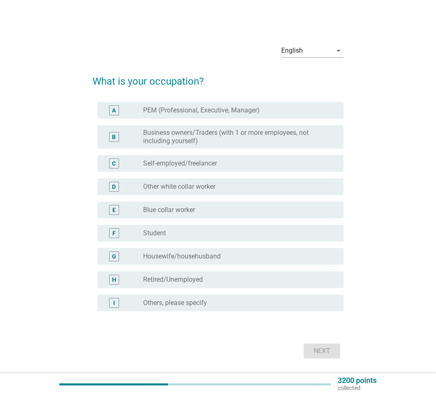
click at [214, 113] on label "PEM (Professional, Executive, Manager)" at bounding box center [201, 110] width 116 height 8
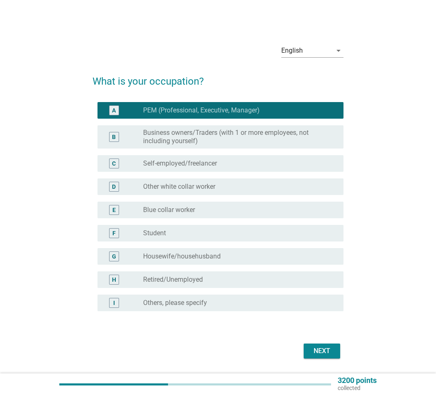
click at [318, 291] on div "Next" at bounding box center [321, 351] width 23 height 10
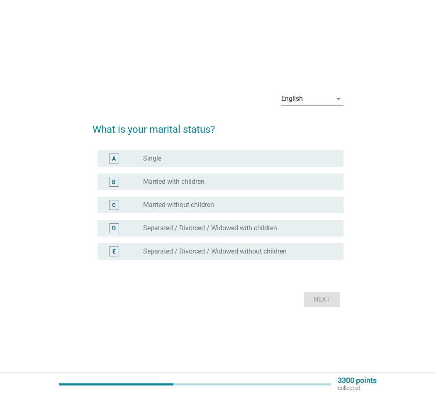
scroll to position [22, 0]
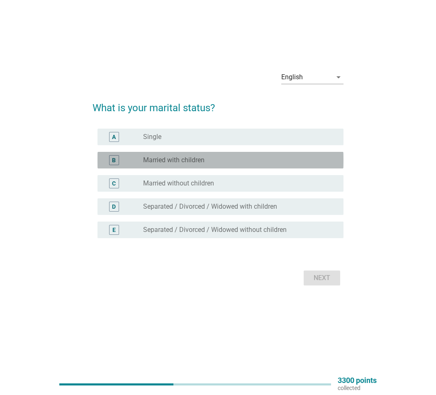
click at [191, 162] on label "Married with children" at bounding box center [173, 160] width 61 height 8
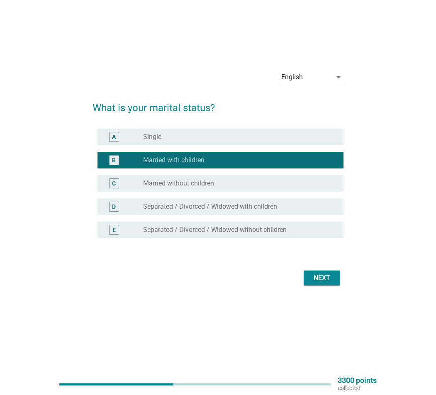
click at [316, 281] on div "Next" at bounding box center [321, 278] width 23 height 10
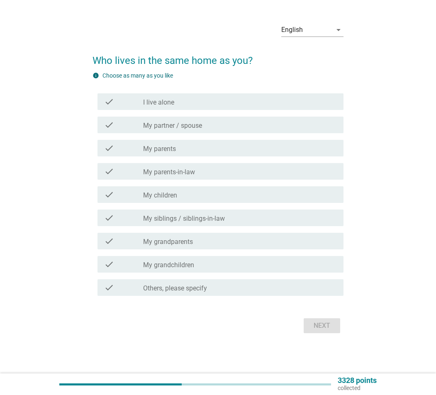
scroll to position [0, 0]
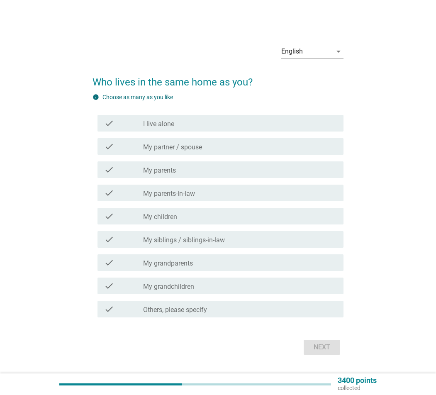
click at [213, 144] on div "check_box_outline_blank My partner / spouse" at bounding box center [240, 146] width 194 height 10
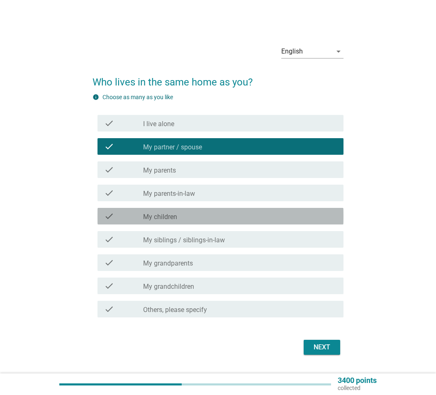
click at [219, 218] on div "check_box_outline_blank My children" at bounding box center [240, 216] width 194 height 10
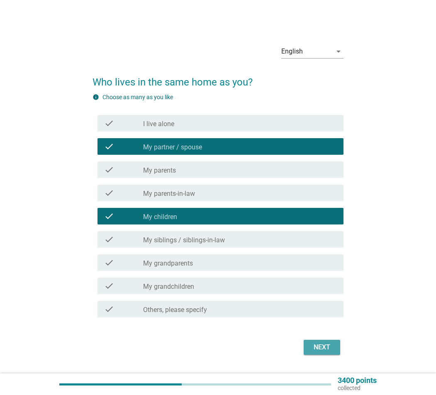
click at [318, 291] on button "Next" at bounding box center [321, 346] width 36 height 15
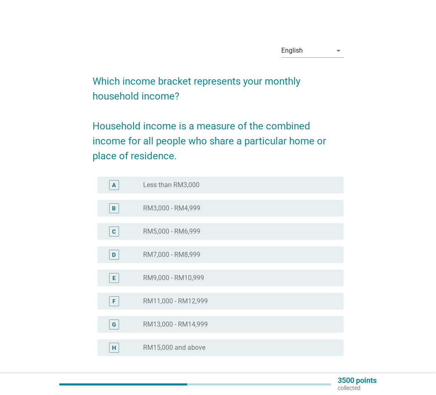
click at [199, 256] on label "RM7,000 - RM8,999" at bounding box center [171, 254] width 57 height 8
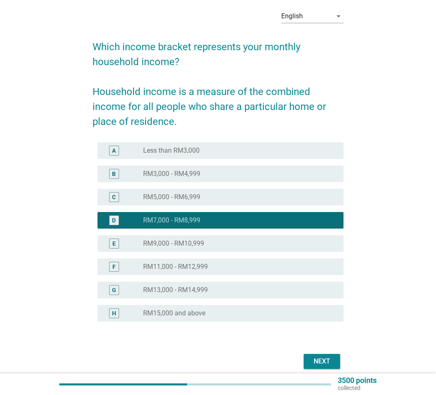
scroll to position [70, 0]
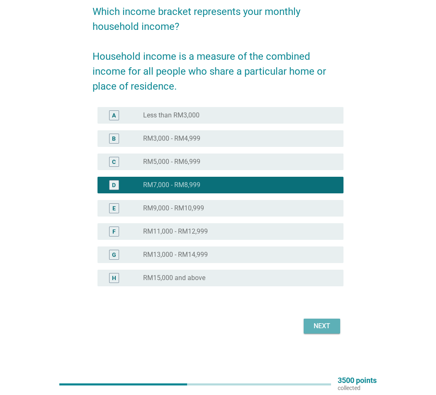
click at [311, 291] on div "Next" at bounding box center [321, 326] width 23 height 10
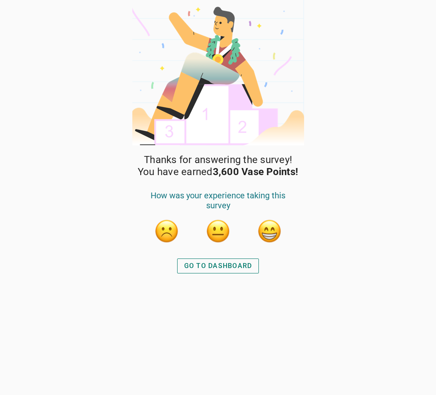
click at [267, 237] on button "button" at bounding box center [269, 230] width 25 height 25
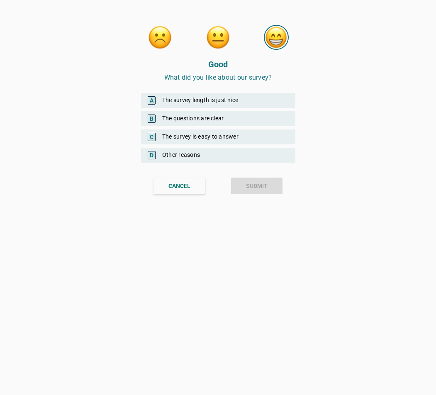
click at [233, 121] on div "B The questions are clear" at bounding box center [218, 118] width 154 height 15
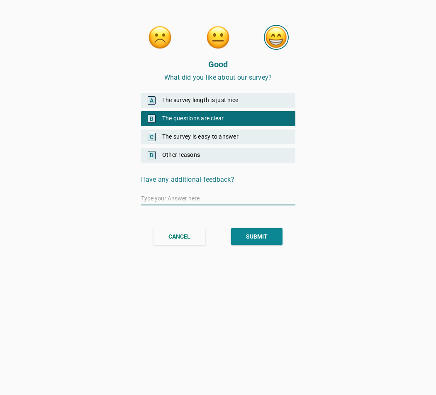
click at [254, 233] on div "SUBMIT" at bounding box center [257, 236] width 22 height 9
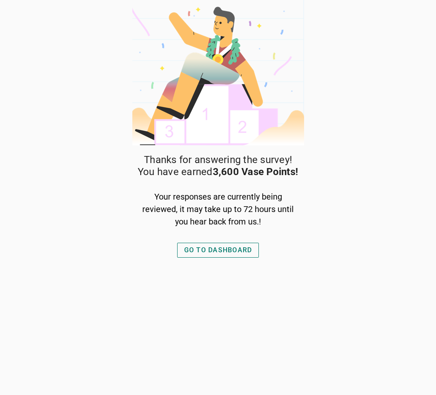
click at [235, 250] on div "GO TO DASHBOARD" at bounding box center [218, 250] width 68 height 10
